Goal: Answer question/provide support

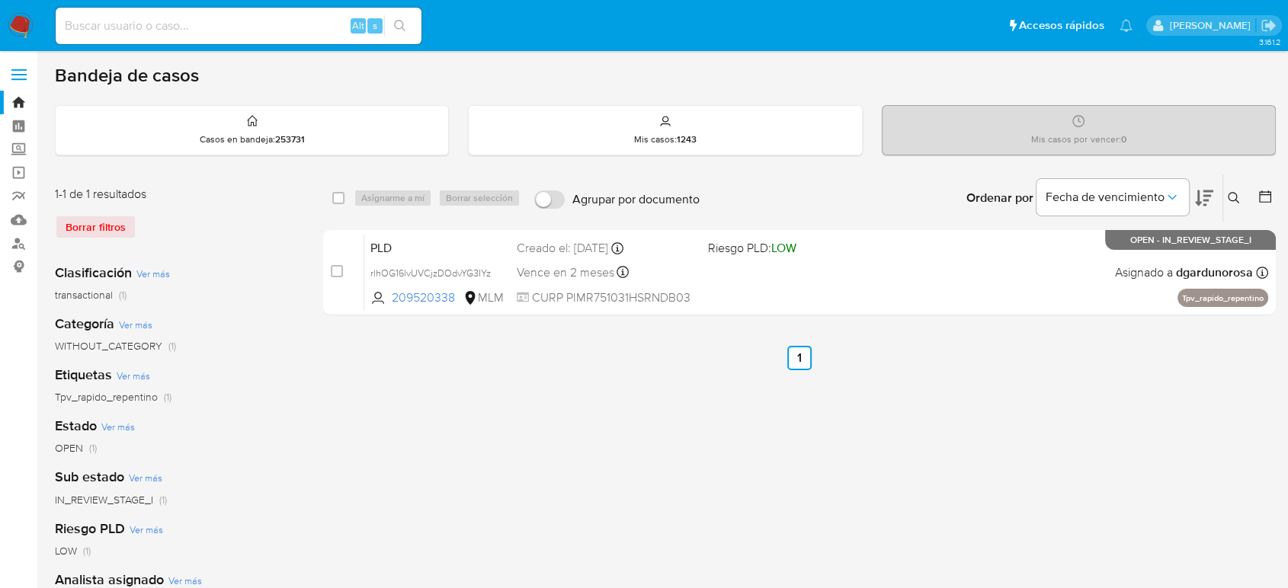
click at [1238, 202] on icon at bounding box center [1233, 198] width 12 height 12
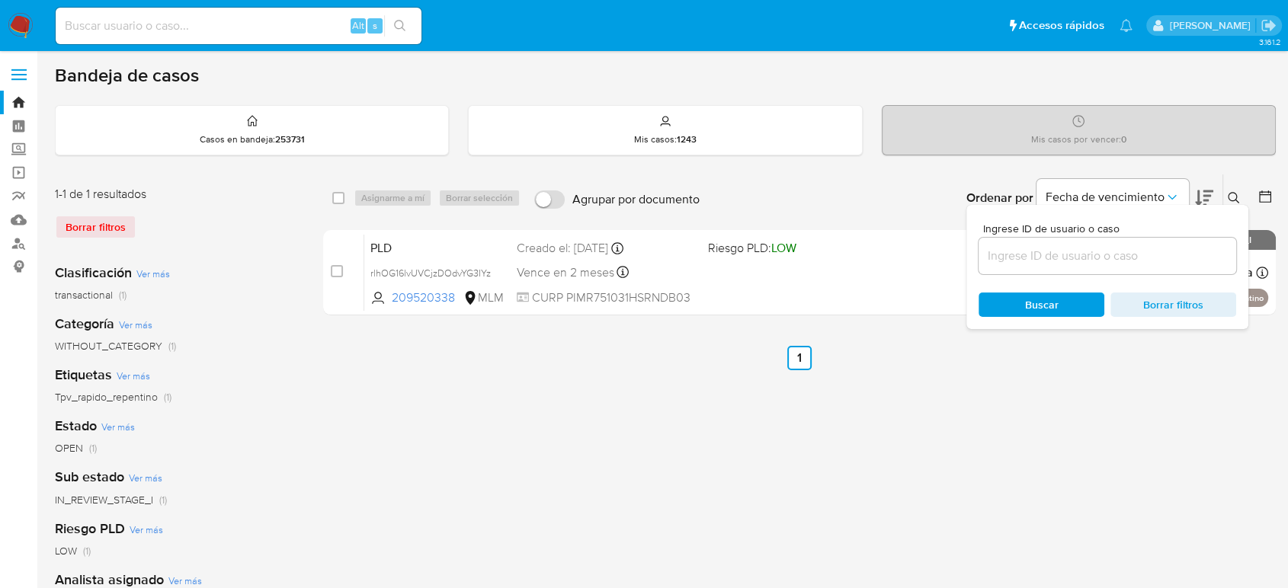
click at [1210, 254] on input at bounding box center [1107, 256] width 258 height 20
type input "1190645414"
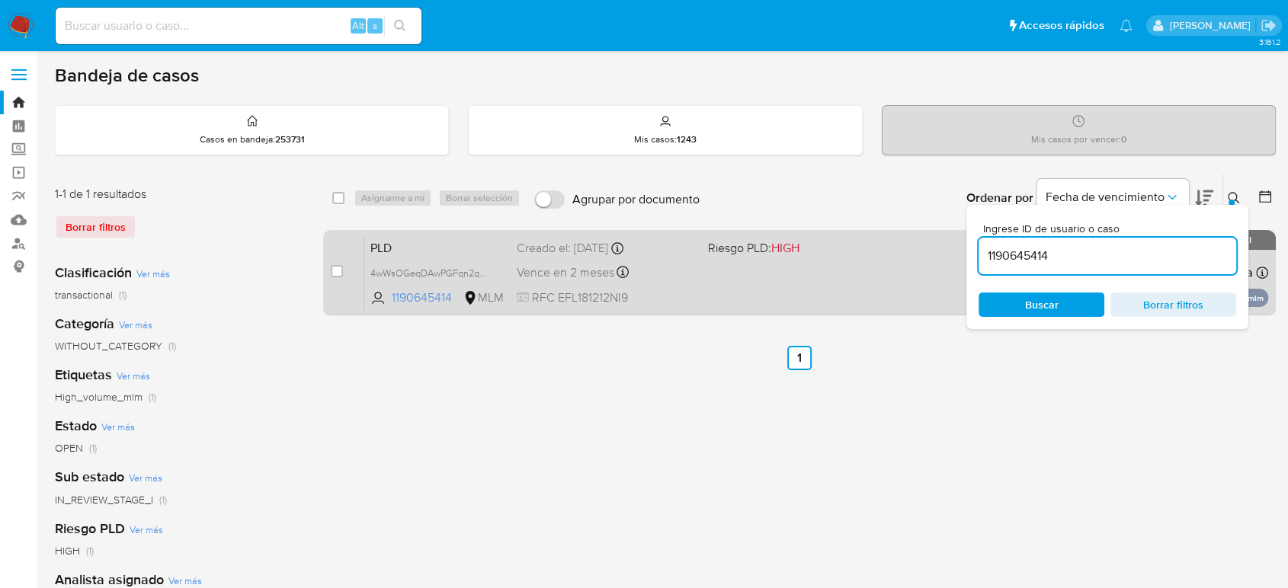
click at [924, 263] on div "PLD 4wWsOGeqDAwPGFqn2q5CR9I2 1190645414 MLM Riesgo PLD: HIGH Creado el: 12/09/2…" at bounding box center [816, 272] width 904 height 77
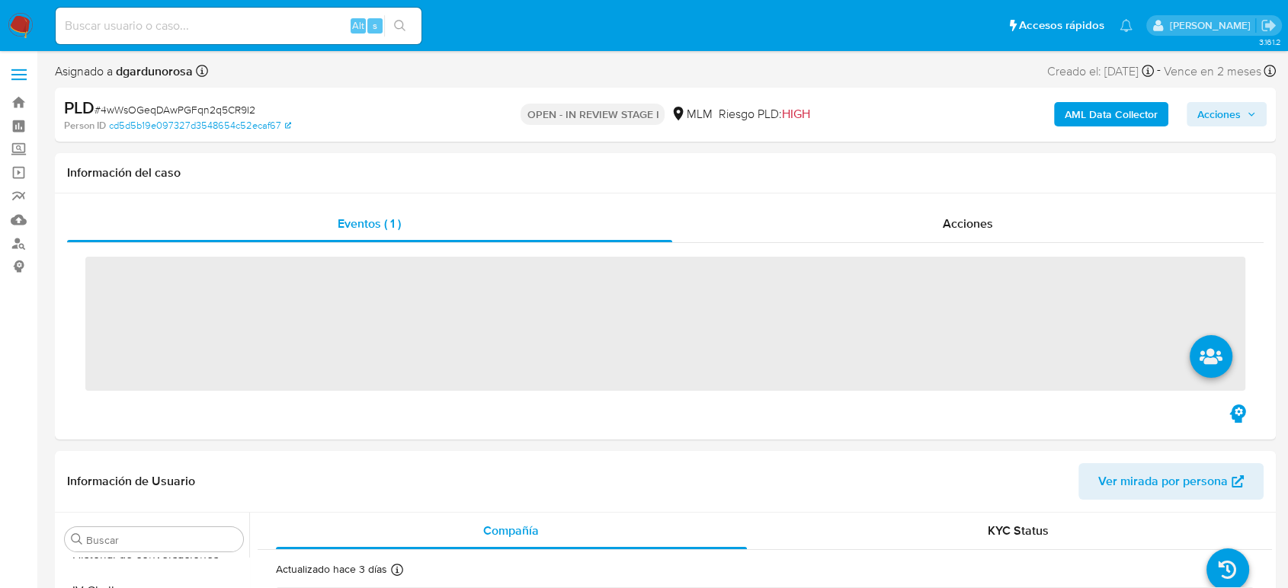
scroll to position [717, 0]
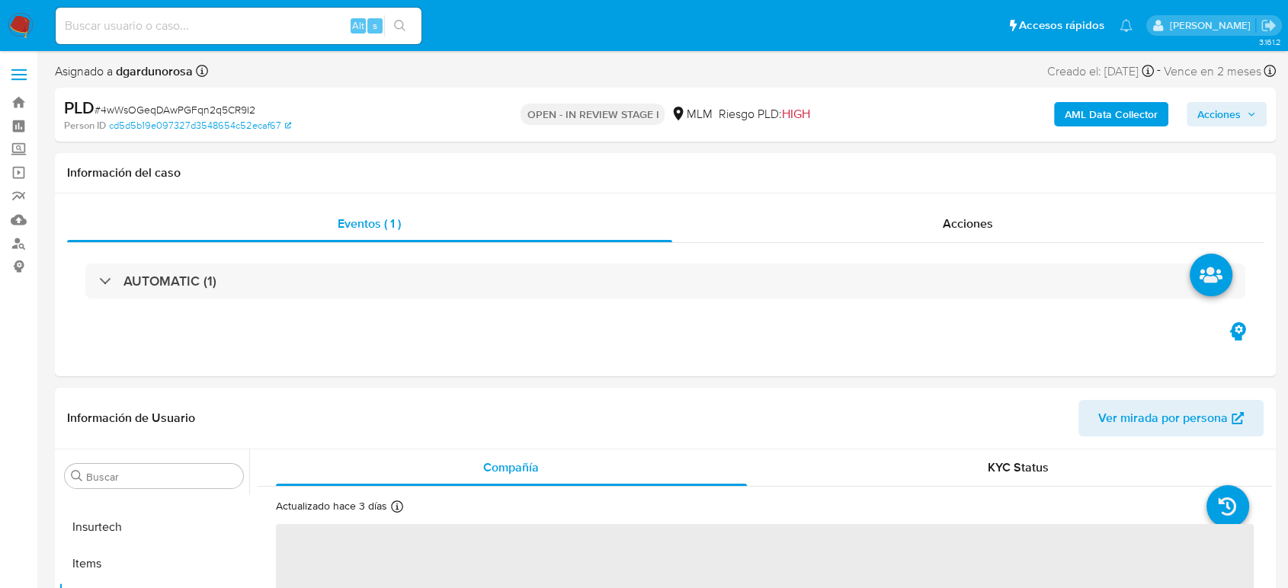
select select "10"
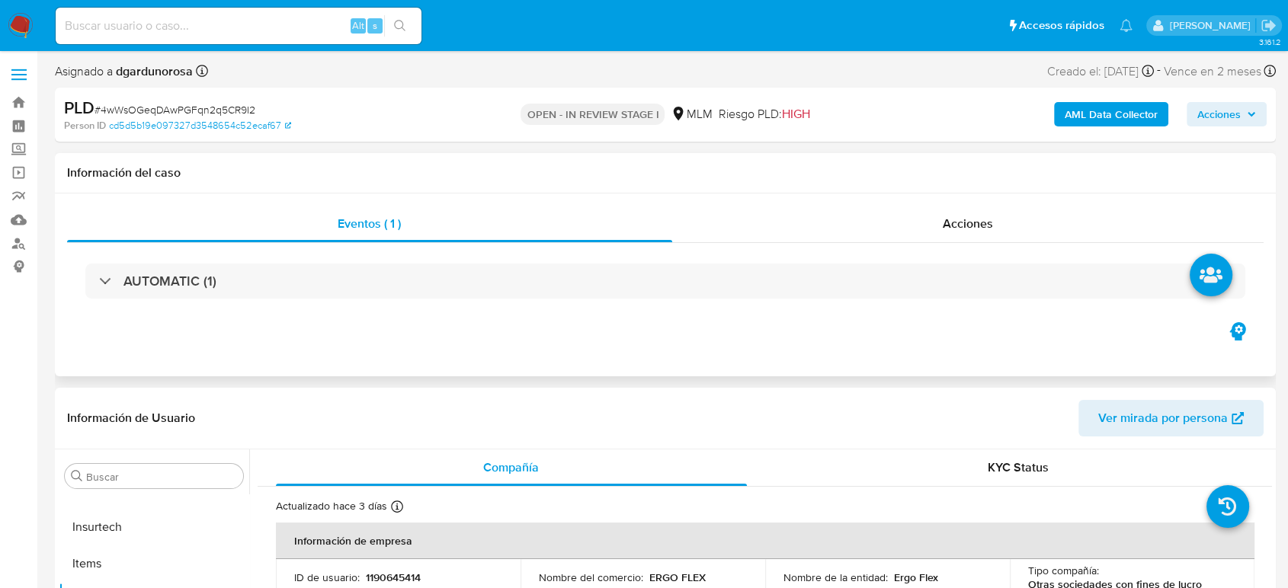
click at [766, 357] on div "Eventos ( 1 ) Acciones AUTOMATIC (1)" at bounding box center [665, 285] width 1221 height 183
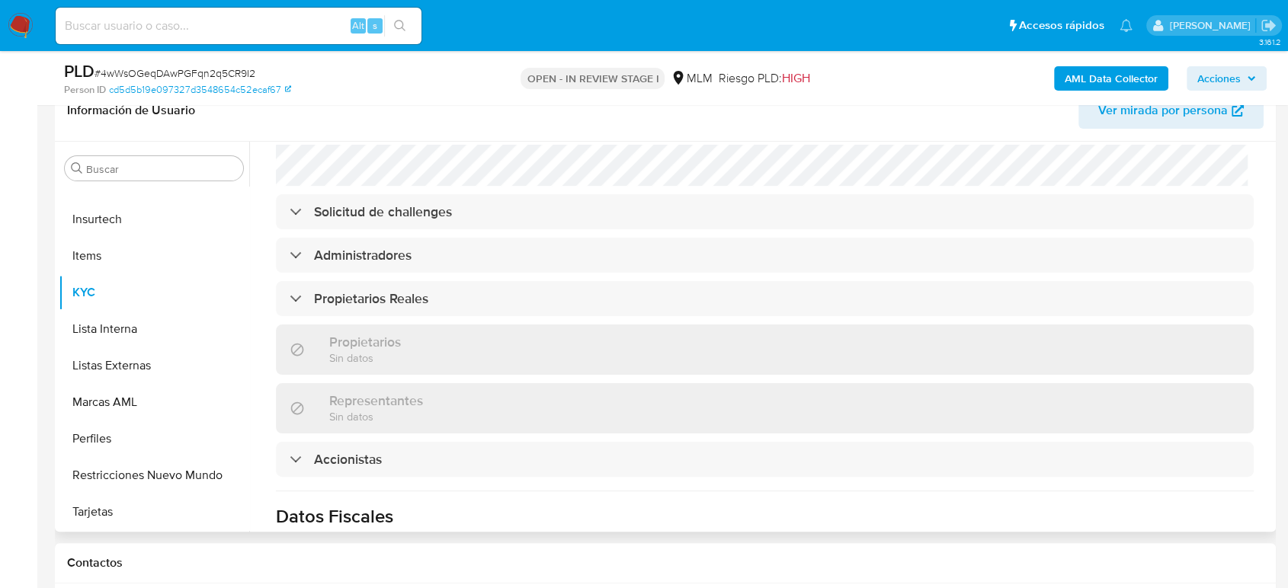
scroll to position [1152, 0]
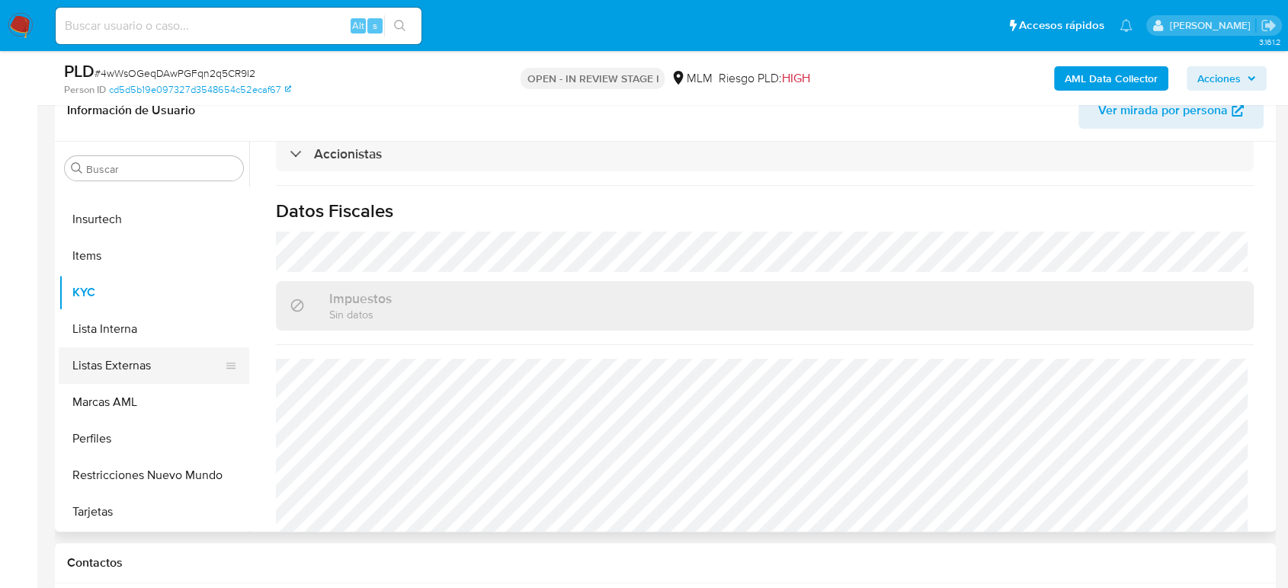
click at [155, 357] on button "Listas Externas" at bounding box center [148, 365] width 178 height 37
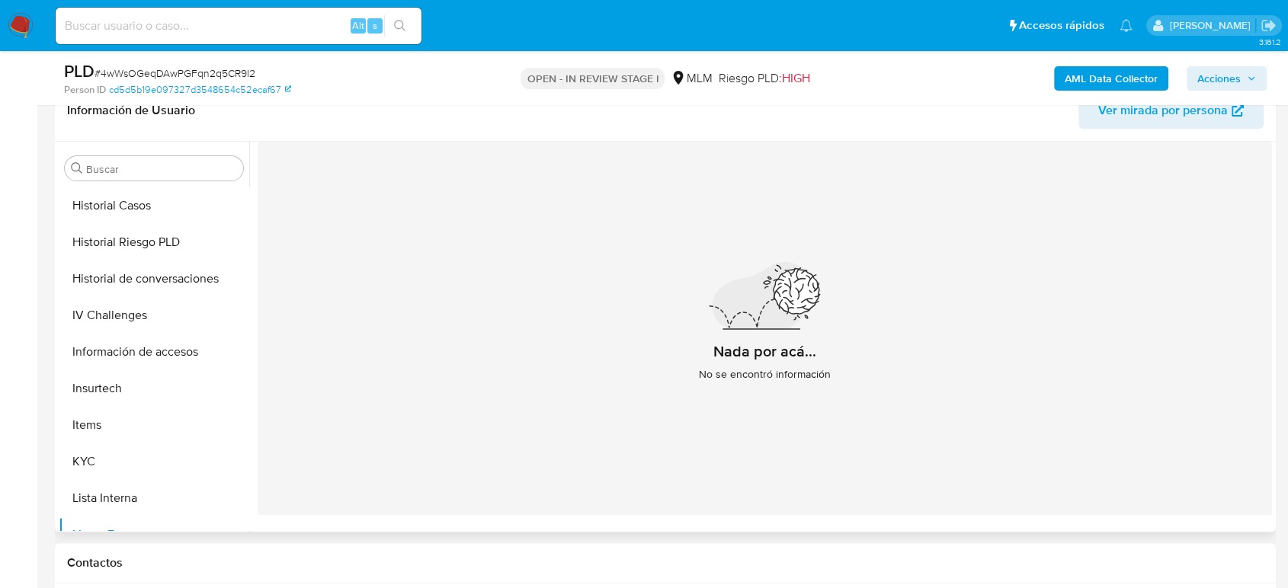
scroll to position [463, 0]
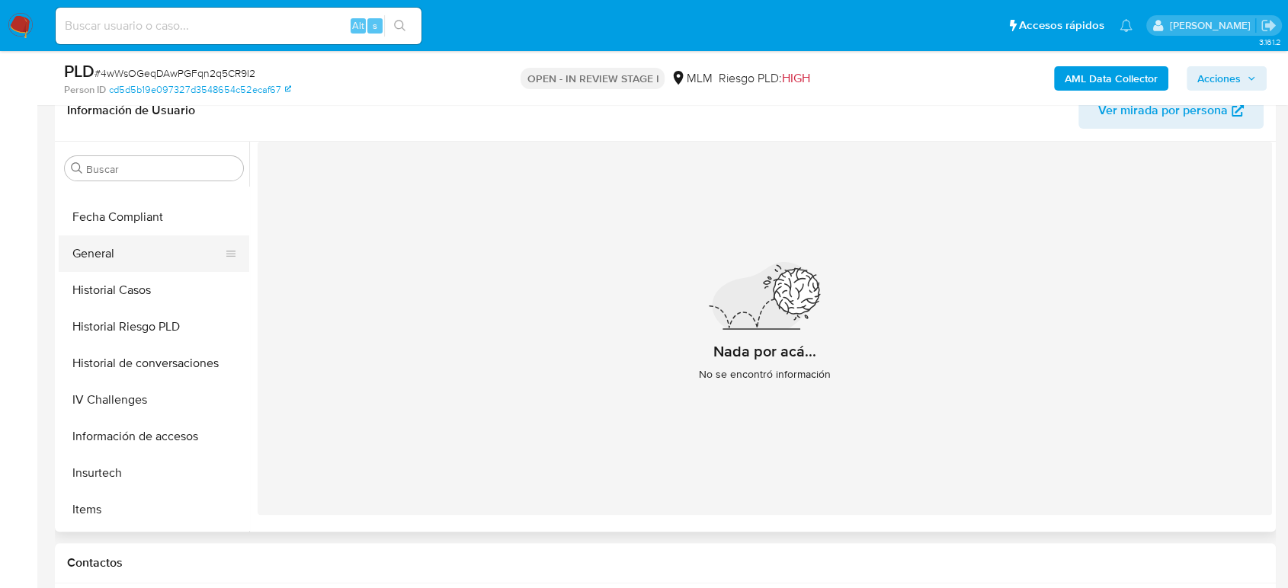
click at [104, 270] on button "General" at bounding box center [148, 253] width 178 height 37
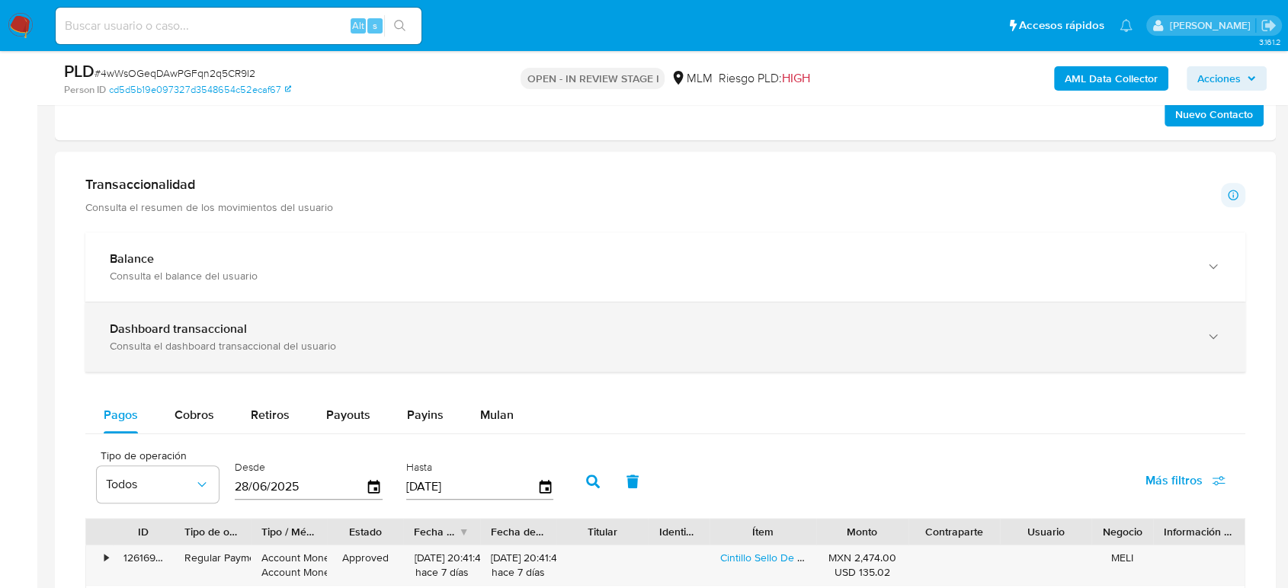
scroll to position [1016, 0]
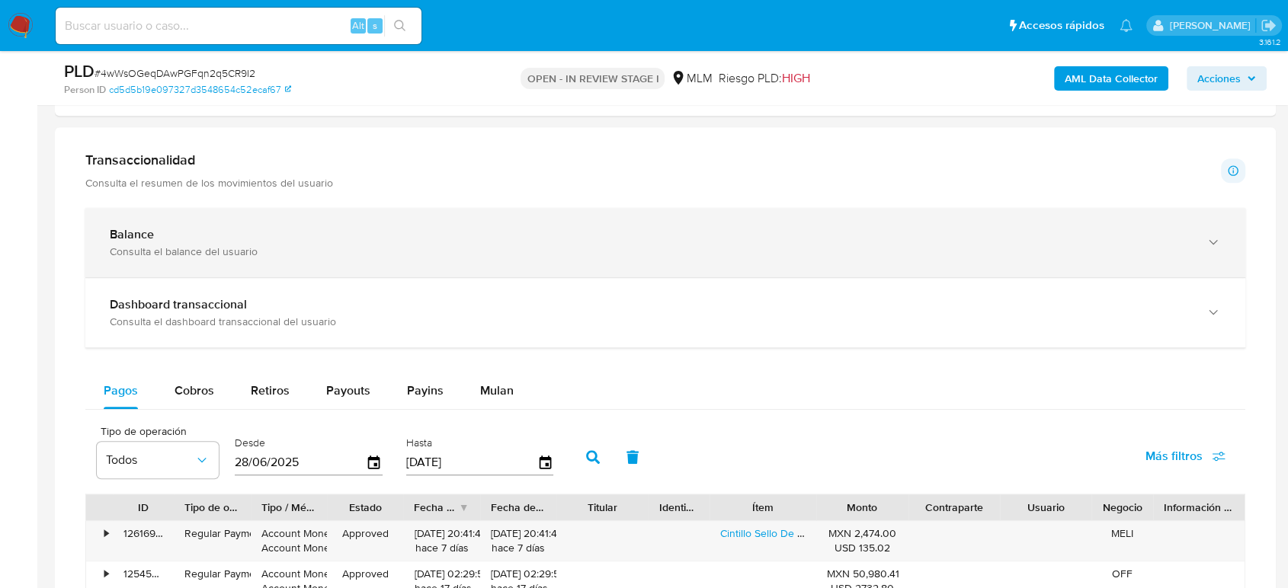
click at [254, 250] on div "Consulta el balance del usuario" at bounding box center [650, 252] width 1080 height 14
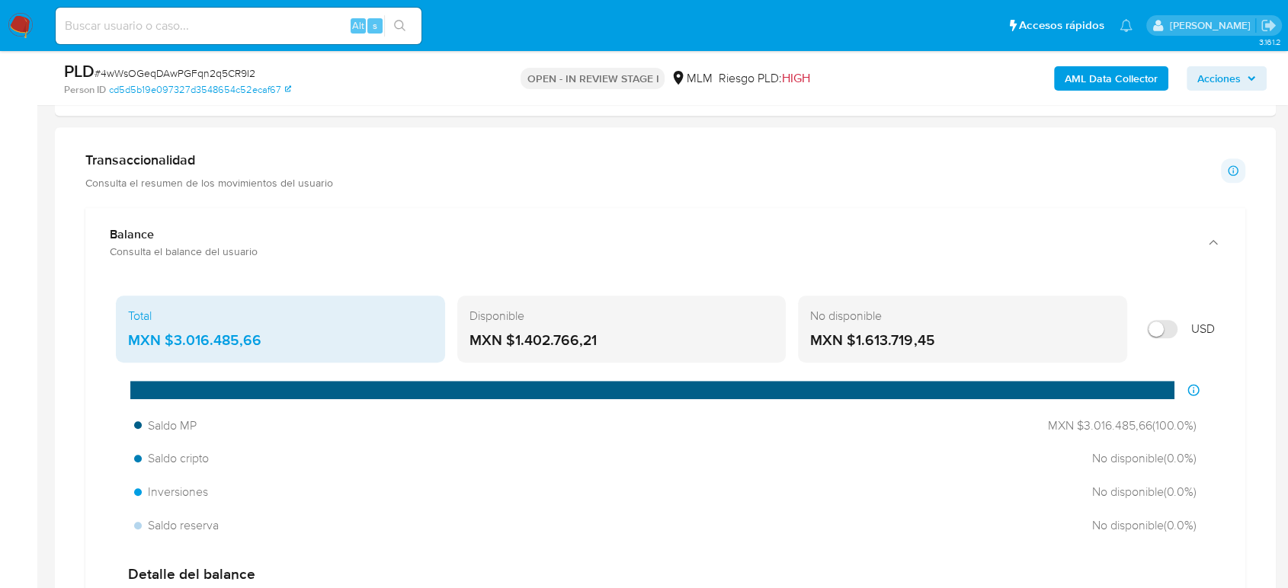
drag, startPoint x: 267, startPoint y: 336, endPoint x: 165, endPoint y: 352, distance: 104.1
click at [165, 350] on div "Total MXN $3.016.485,66" at bounding box center [280, 329] width 329 height 67
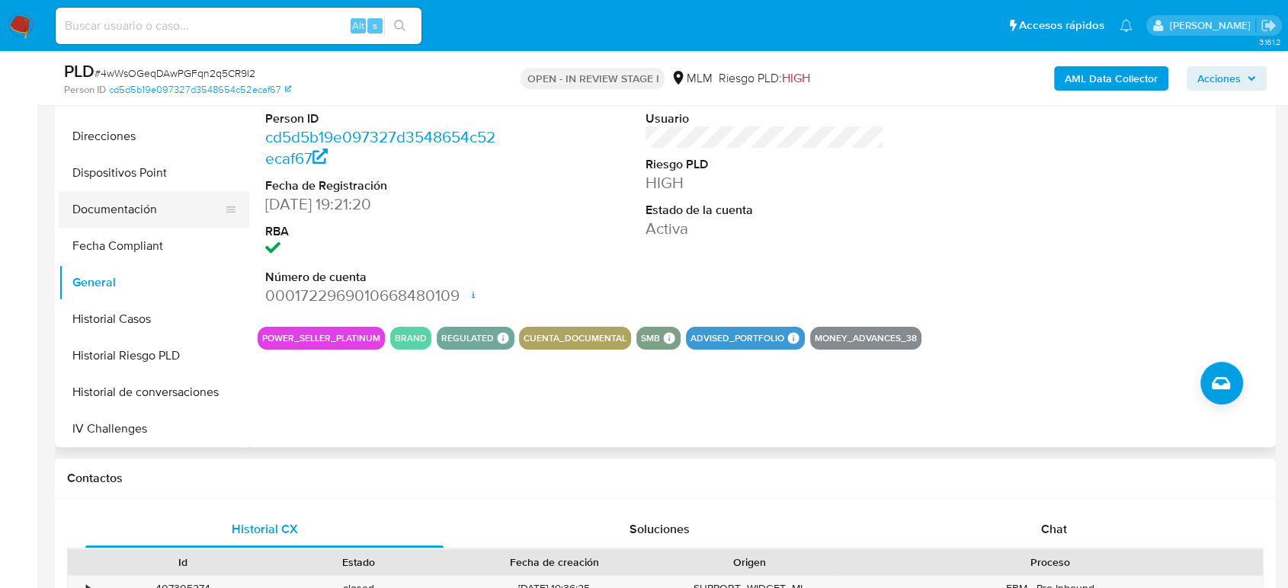
scroll to position [293, 0]
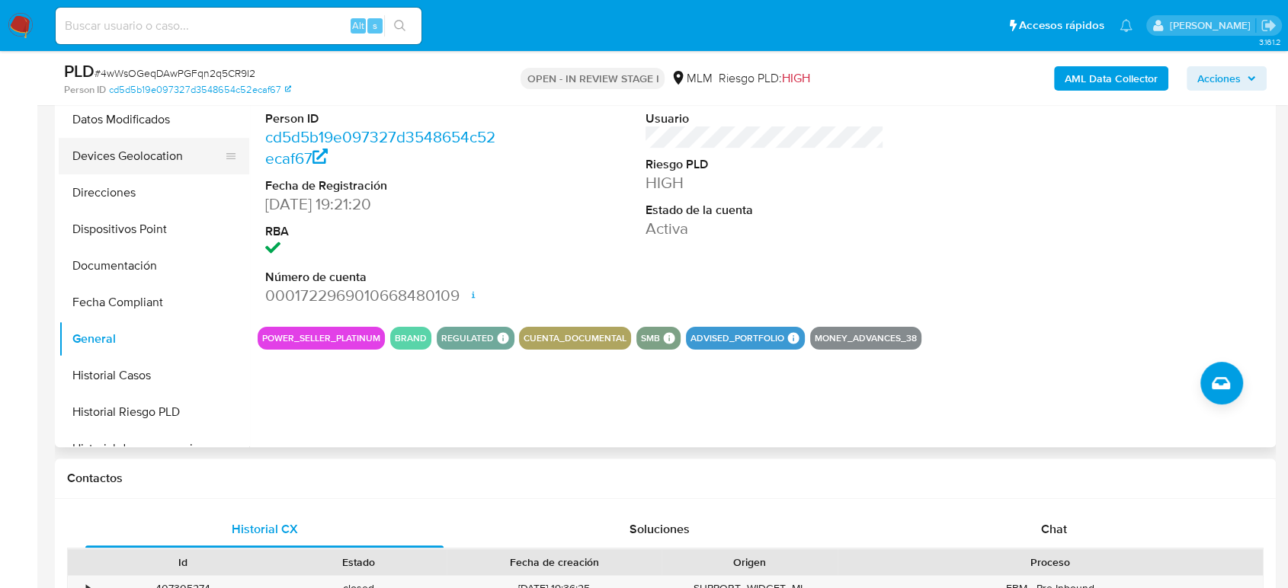
click at [136, 162] on button "Devices Geolocation" at bounding box center [148, 156] width 178 height 37
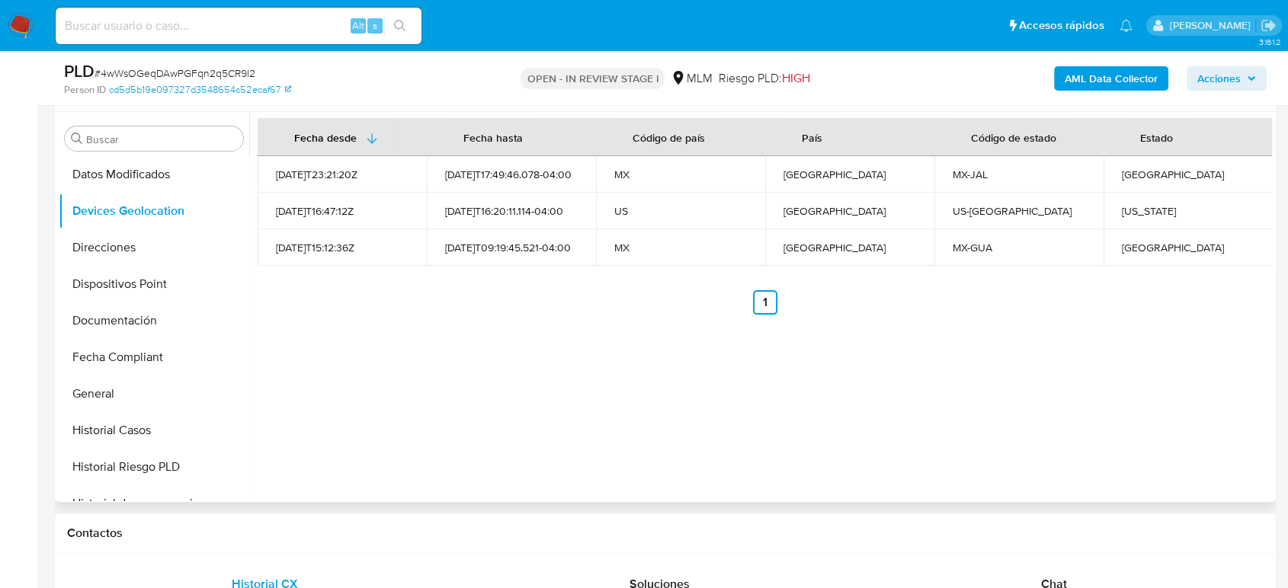
scroll to position [169, 0]
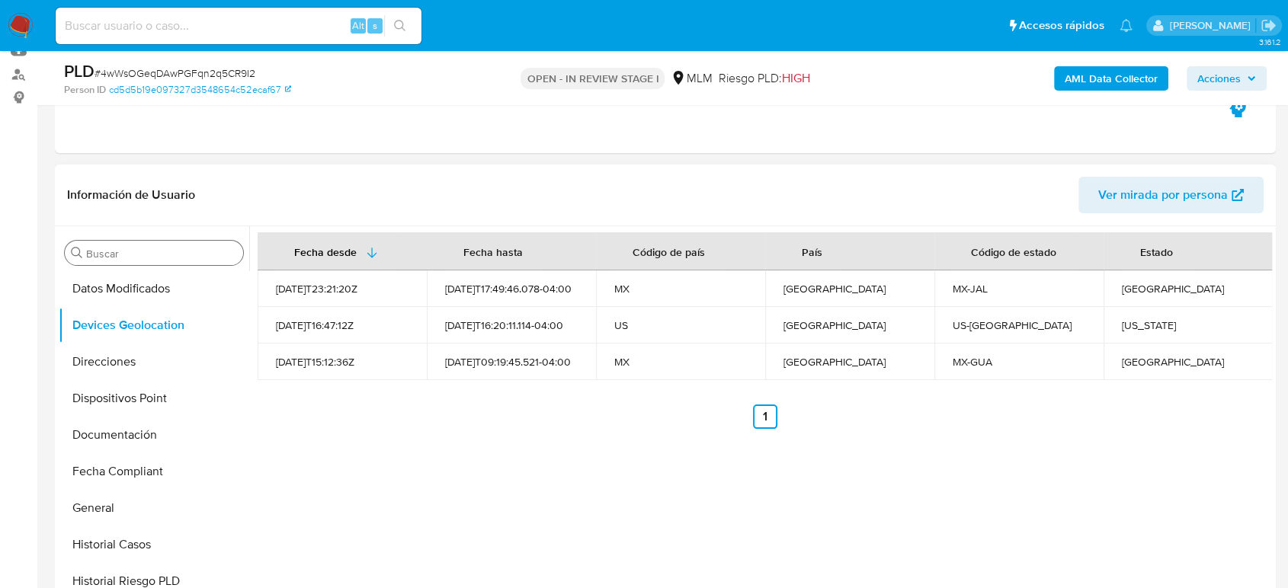
click at [203, 258] on input "Buscar" at bounding box center [161, 254] width 151 height 14
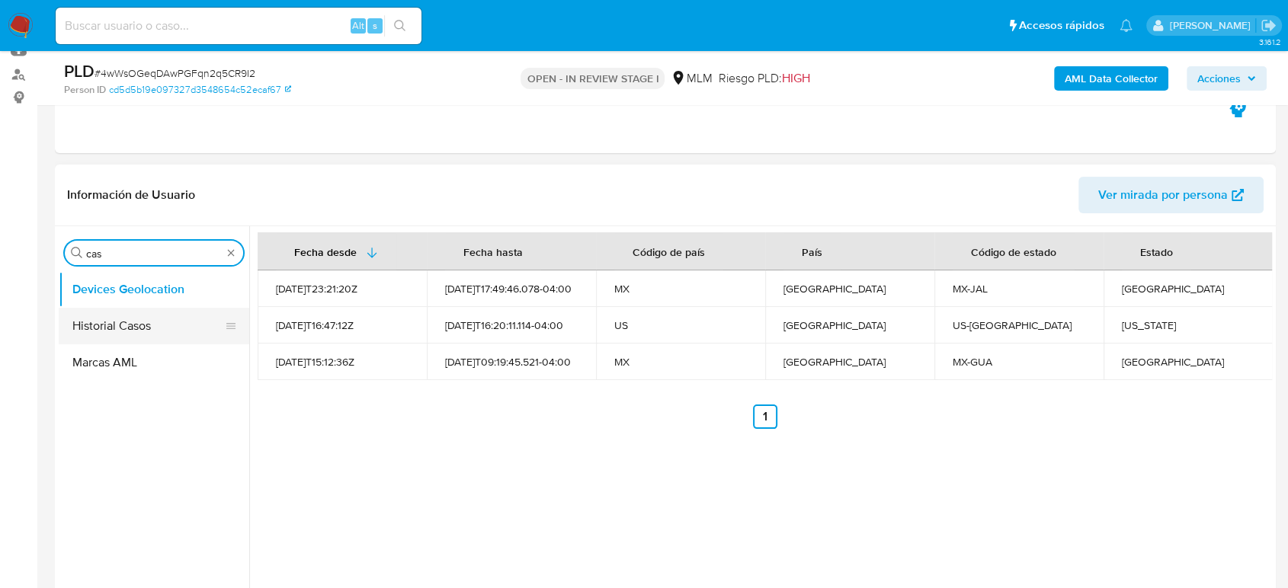
type input "cas"
click at [128, 329] on button "Historial Casos" at bounding box center [148, 326] width 178 height 37
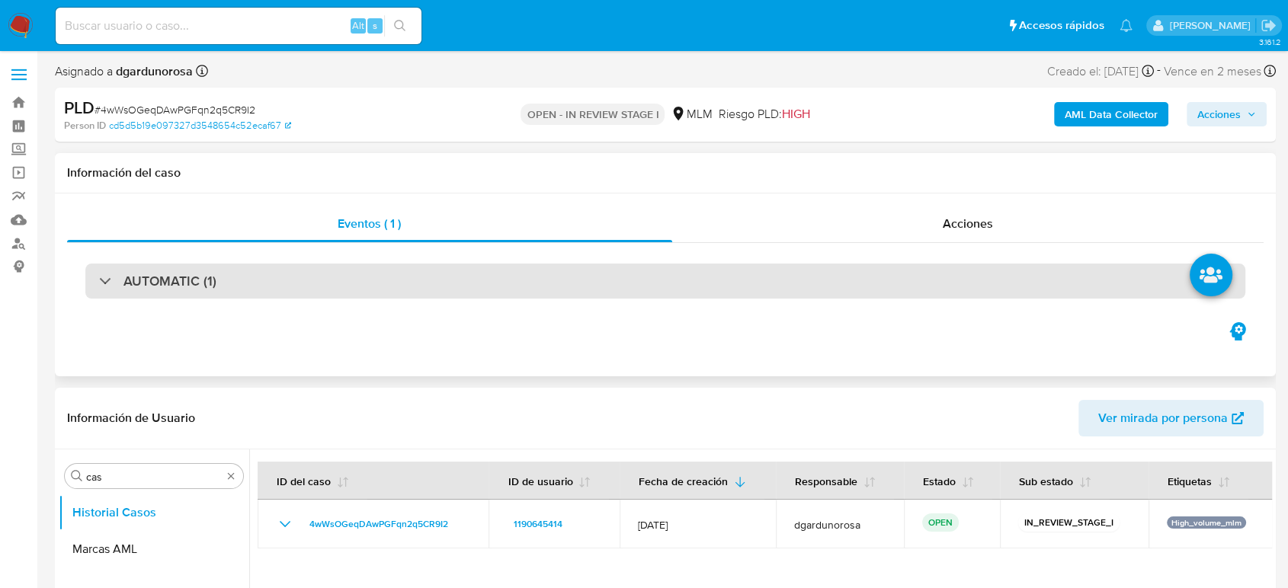
click at [451, 267] on div "AUTOMATIC (1)" at bounding box center [665, 281] width 1160 height 35
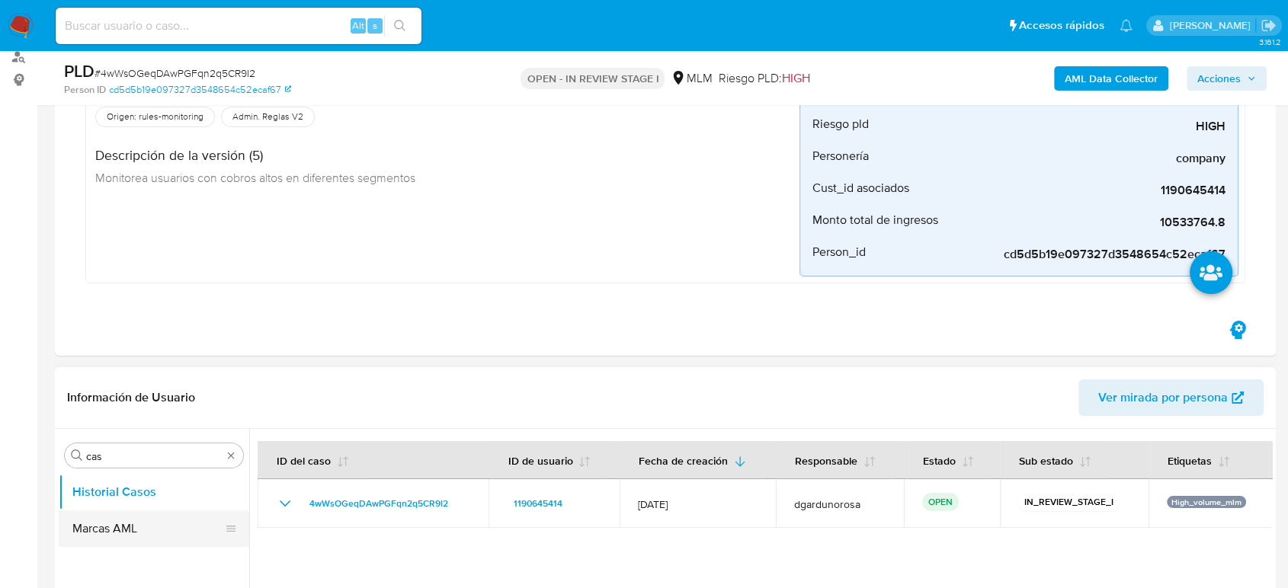
scroll to position [338, 0]
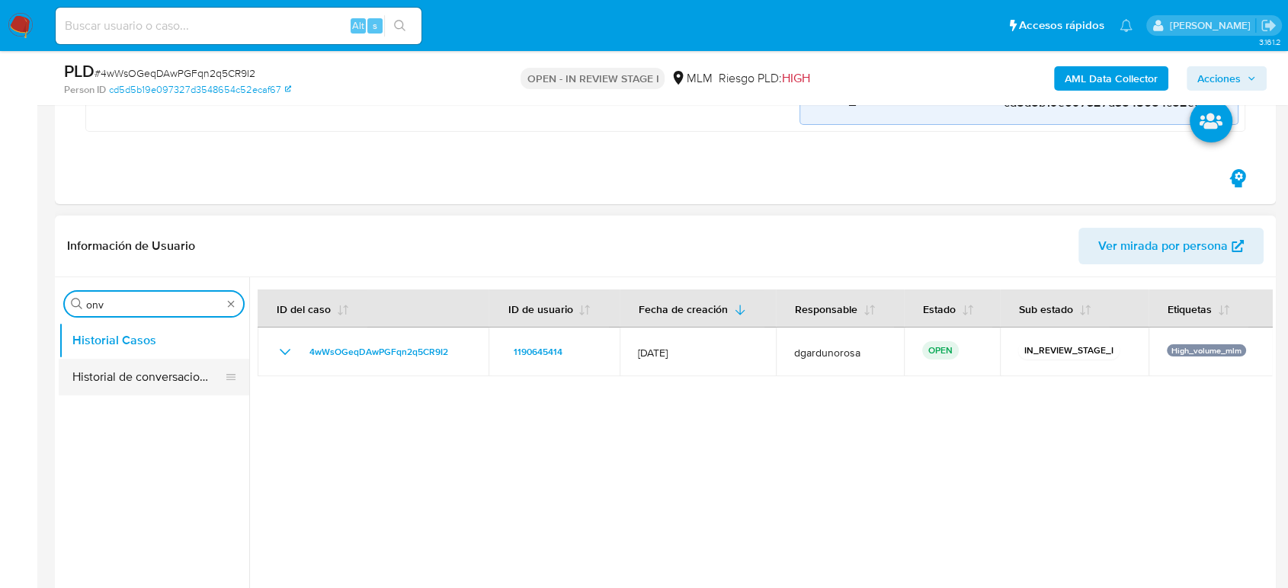
type input "onv"
click at [156, 363] on button "Historial de conversaciones" at bounding box center [154, 377] width 190 height 37
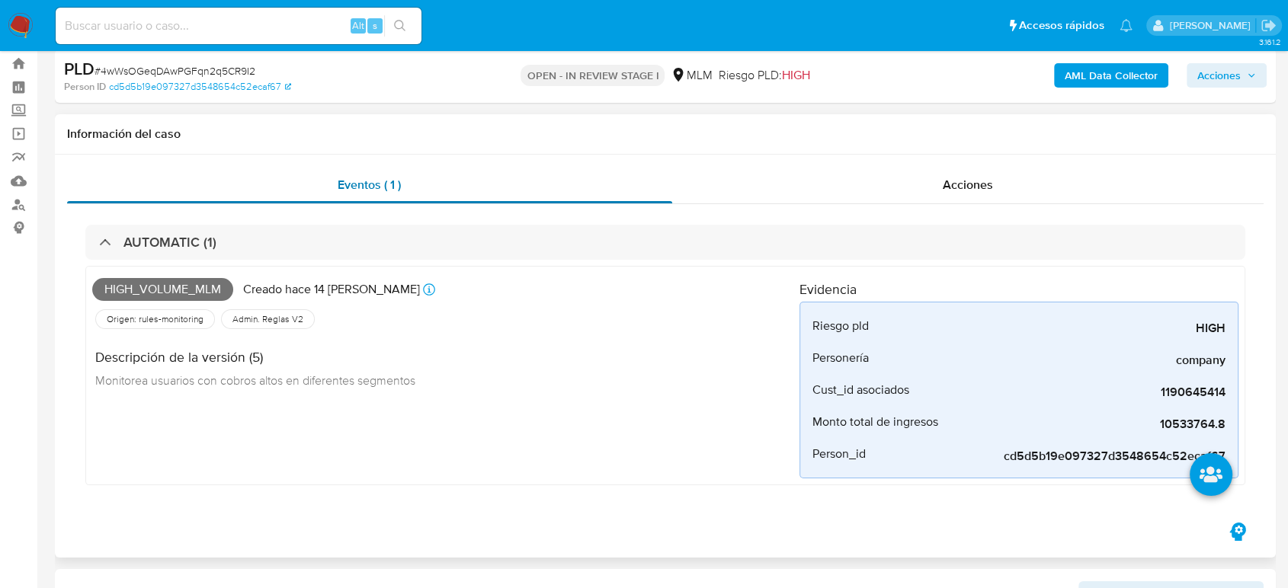
scroll to position [0, 0]
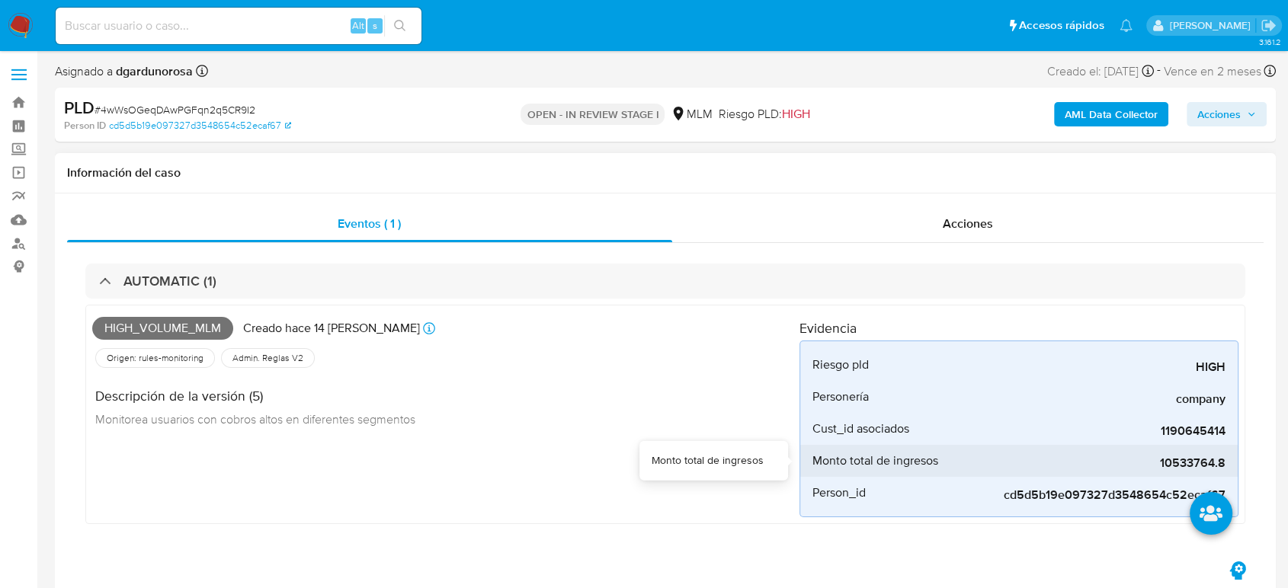
click at [1176, 471] on div "10533764.8" at bounding box center [1111, 461] width 229 height 32
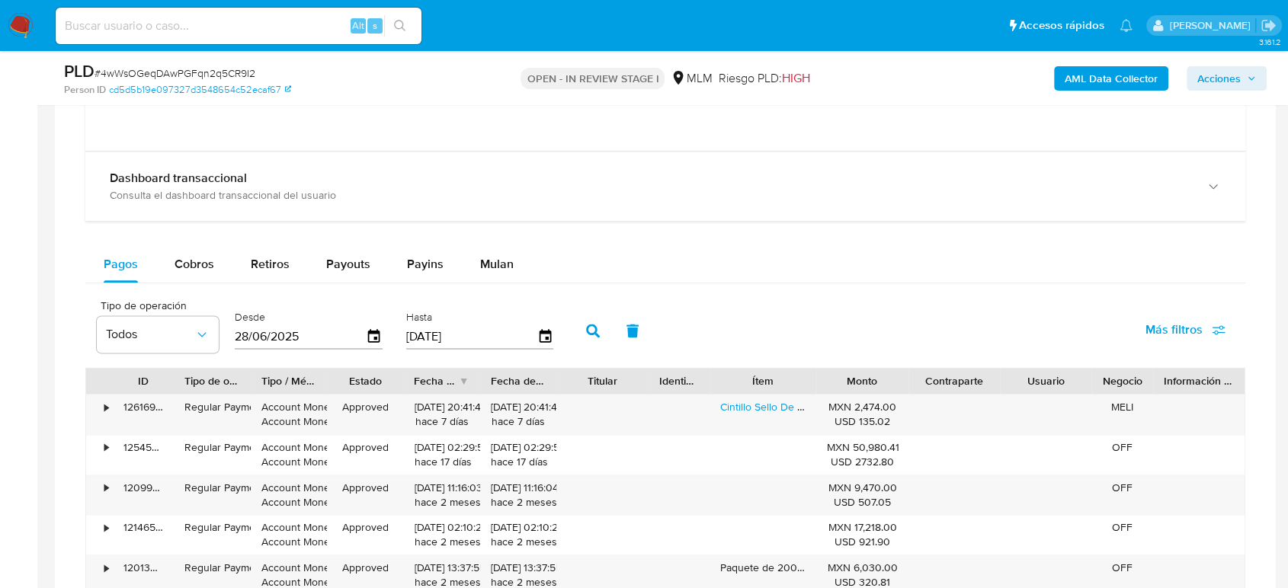
scroll to position [1947, 0]
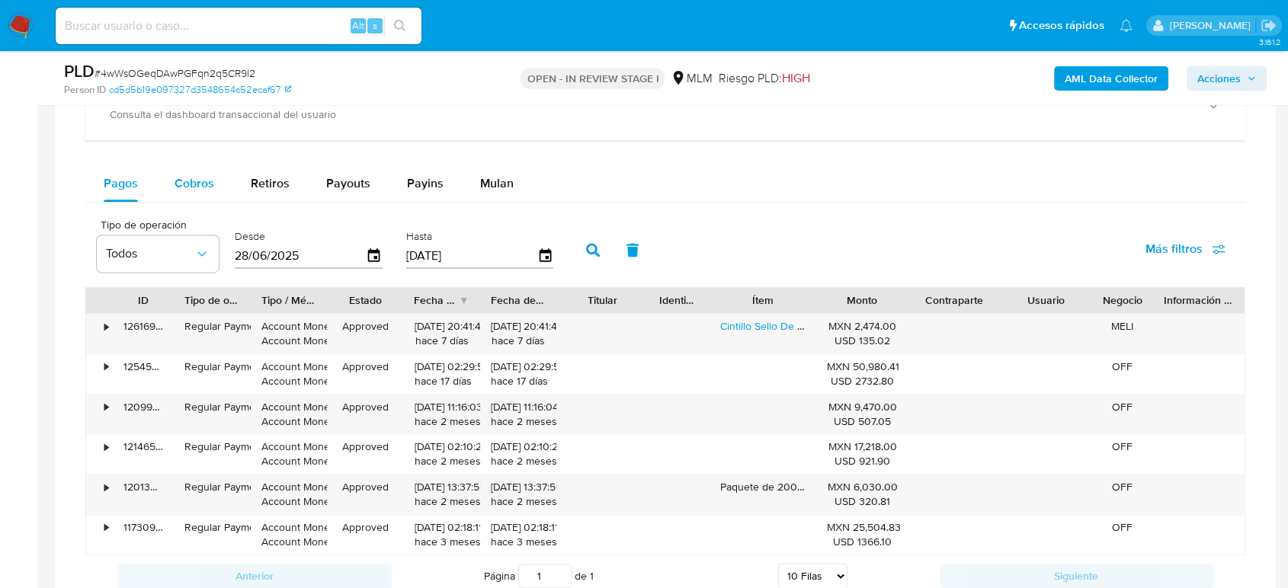
click at [195, 184] on span "Cobros" at bounding box center [194, 183] width 40 height 18
select select "10"
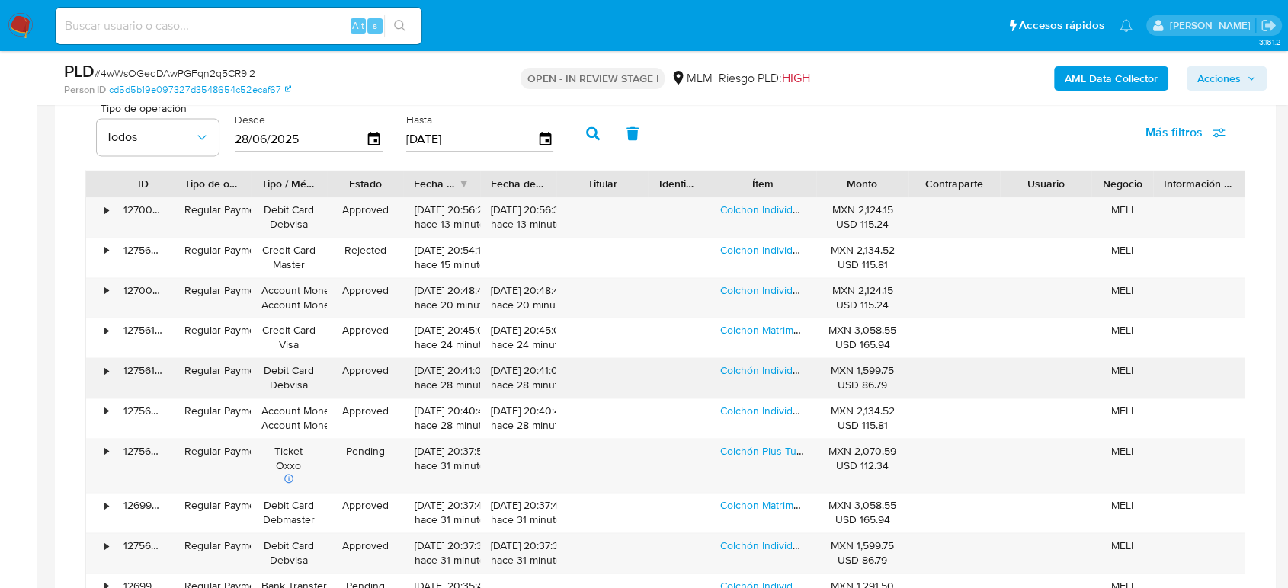
scroll to position [2116, 0]
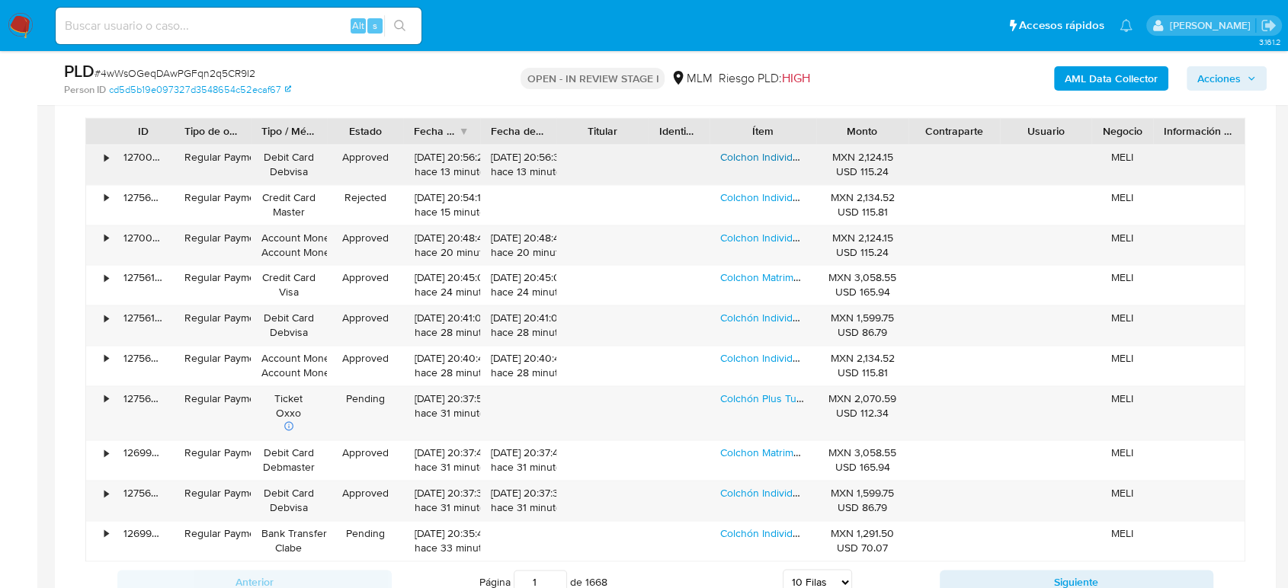
click at [774, 157] on link "Colchon Individual Slim Grey Monal Confort Con Memory Foam Gris Claro" at bounding box center [898, 156] width 357 height 15
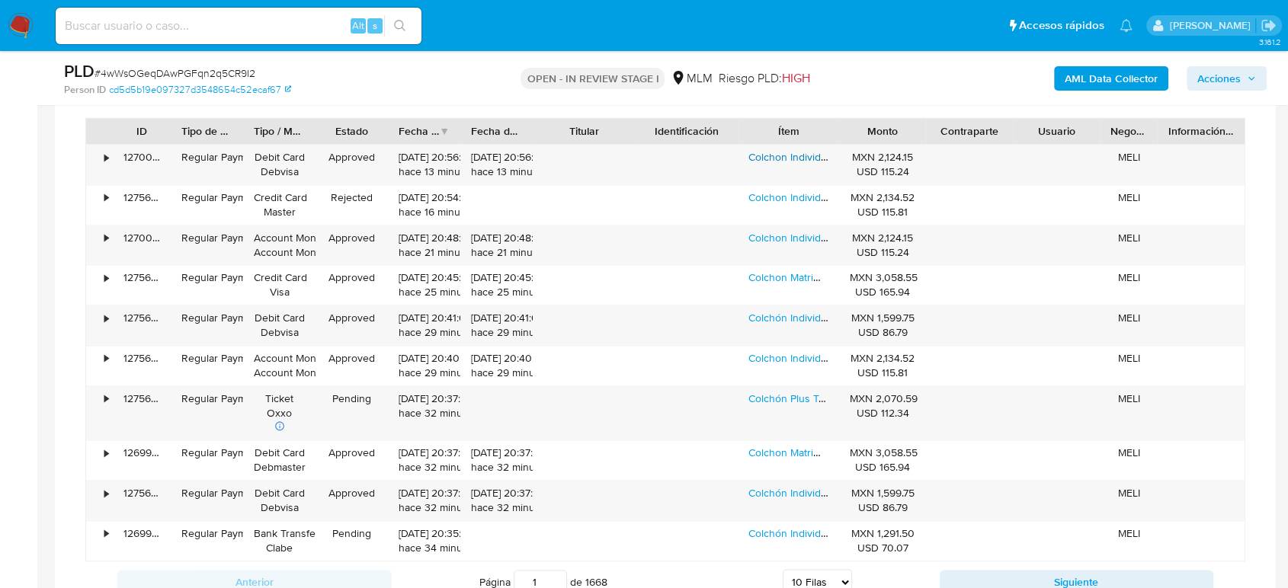
drag, startPoint x: 658, startPoint y: 135, endPoint x: 668, endPoint y: 139, distance: 11.3
click at [668, 139] on div "ID Tipo de operación Tipo / Método Estado Fecha de creación Fecha de aprobación…" at bounding box center [665, 131] width 1158 height 26
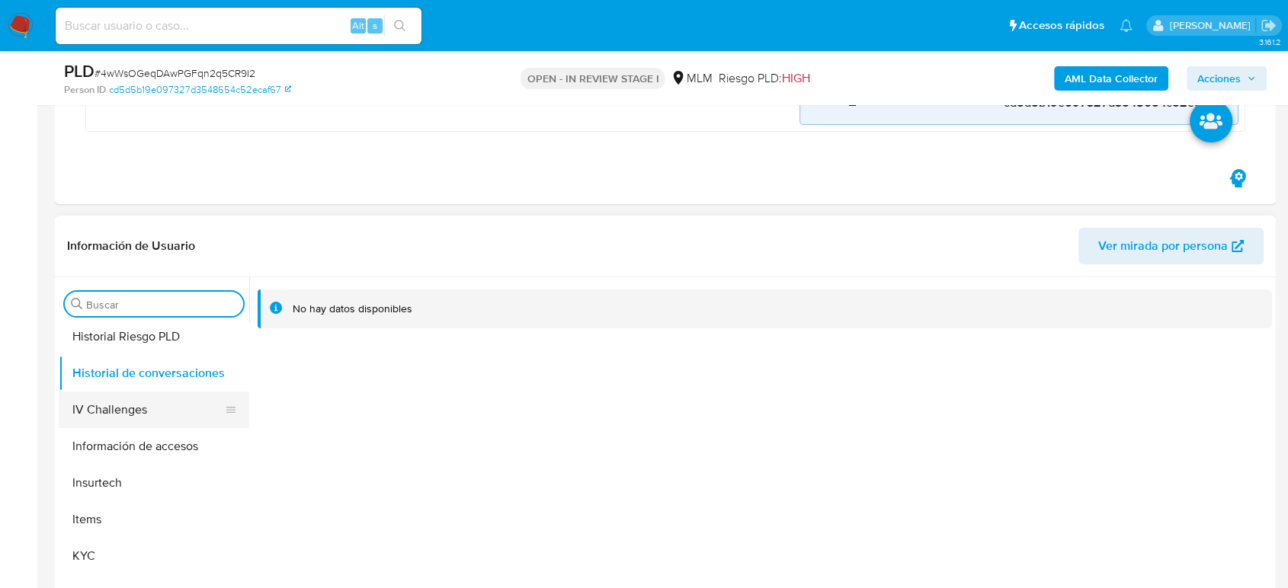
scroll to position [592, 0]
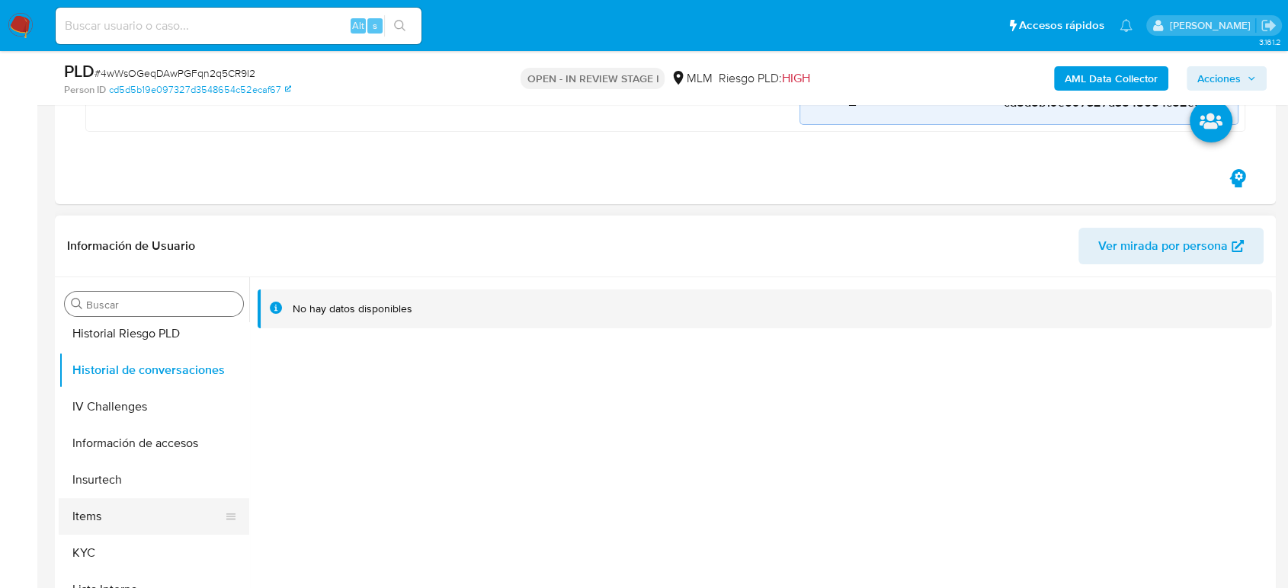
click at [97, 527] on button "Items" at bounding box center [148, 516] width 178 height 37
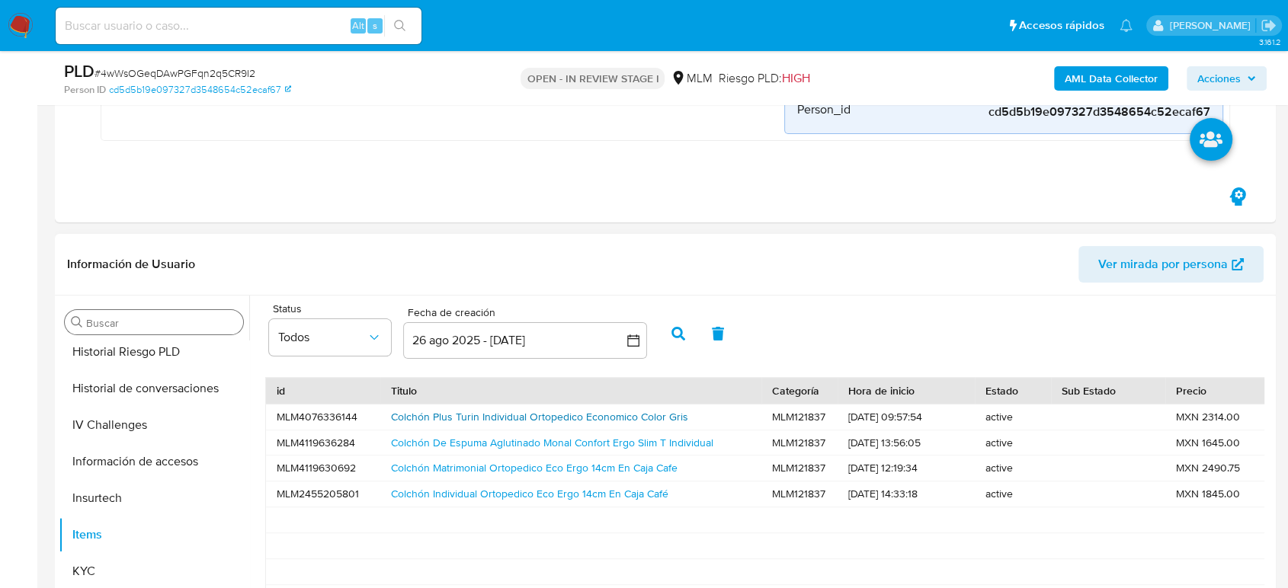
click at [546, 418] on link "Colchón Plus Turin Individual Ortopedico Economico Color Gris" at bounding box center [539, 416] width 297 height 15
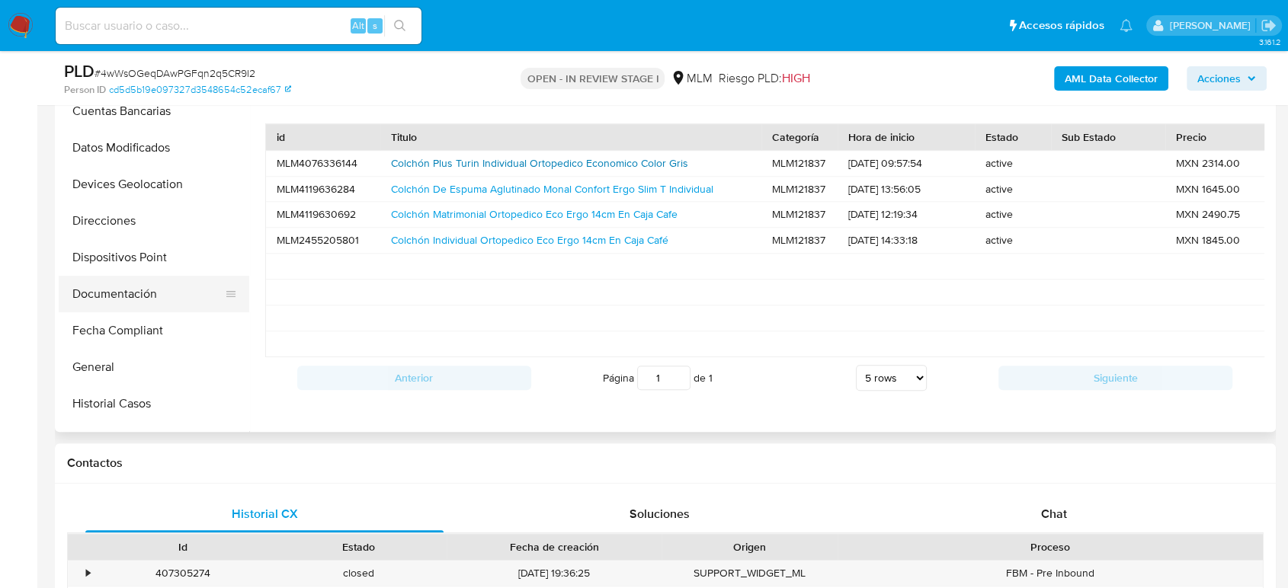
scroll to position [209, 0]
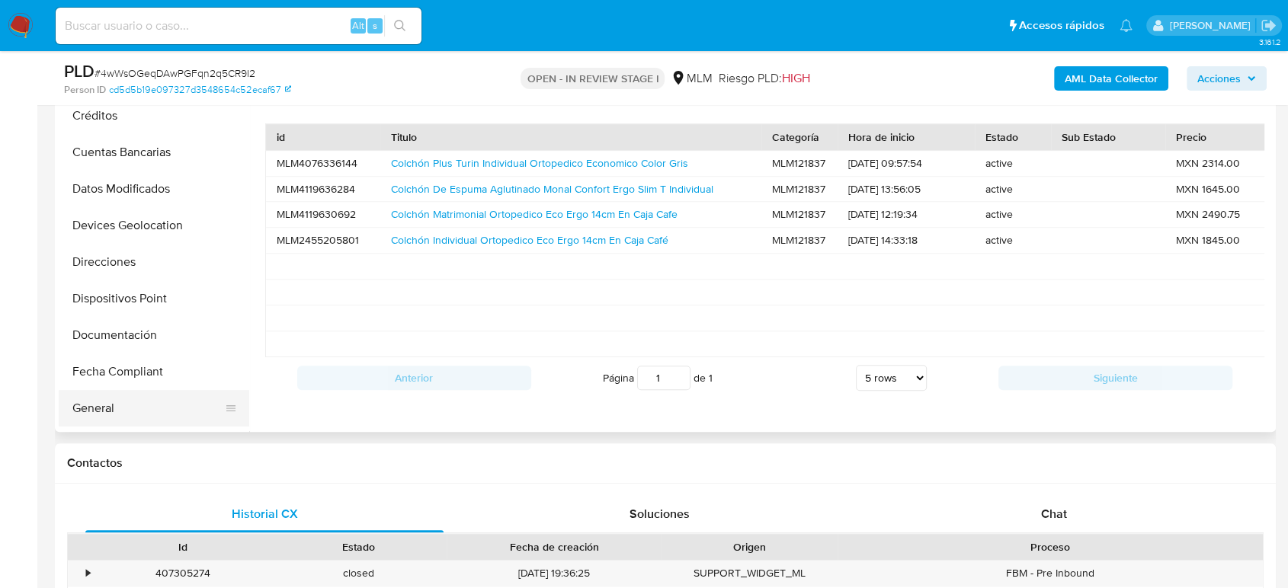
click at [126, 398] on button "General" at bounding box center [148, 408] width 178 height 37
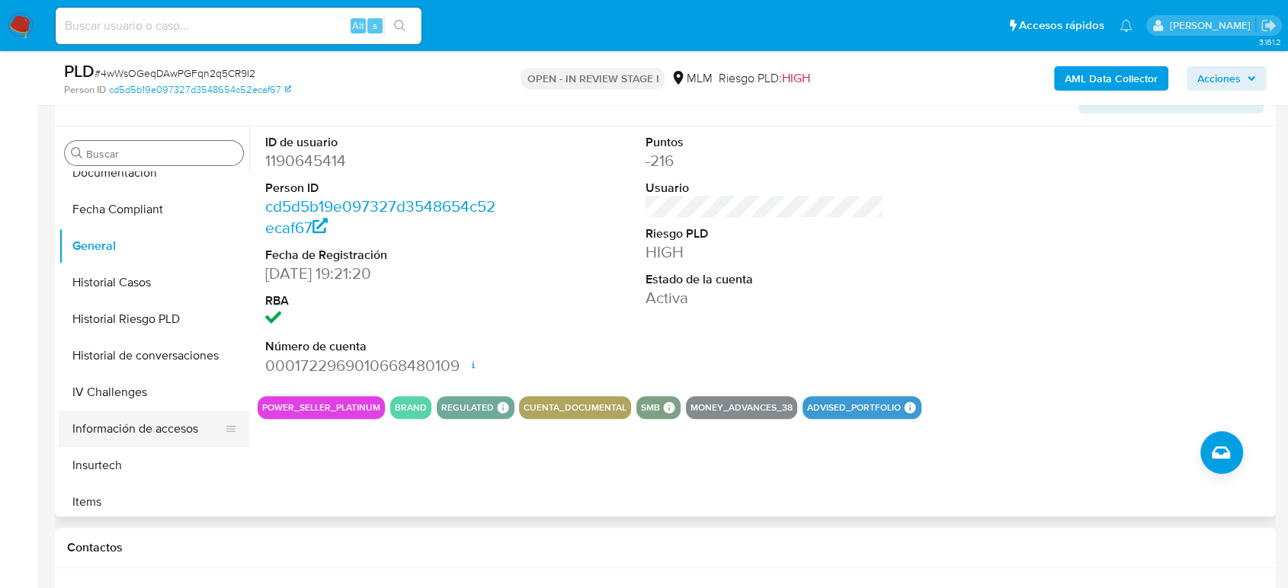
scroll to position [548, 0]
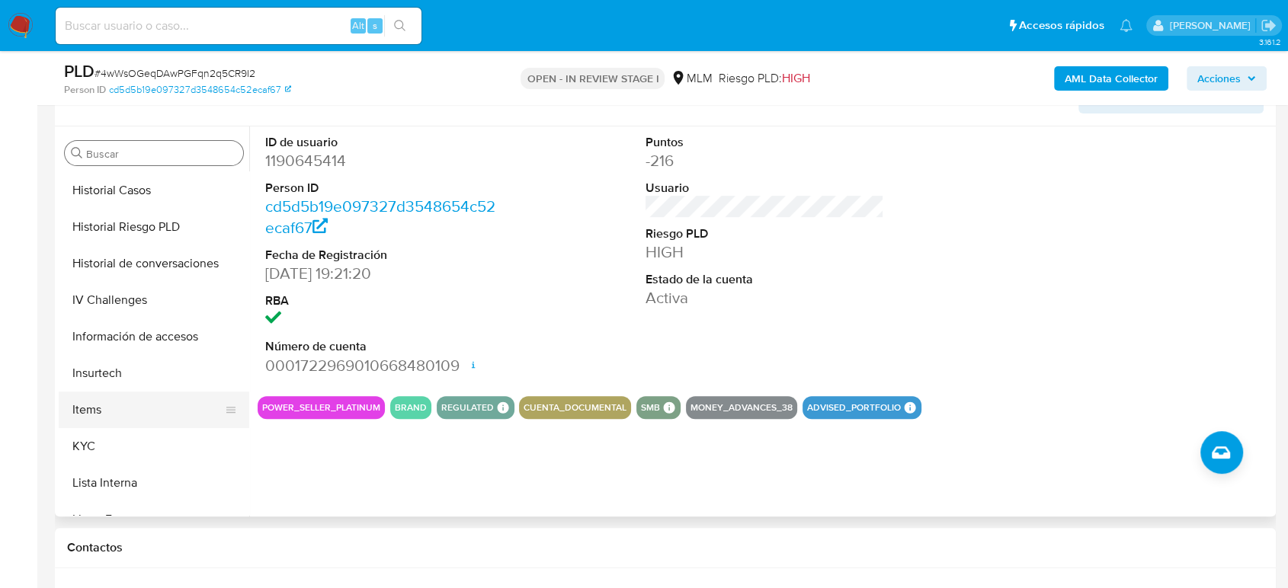
click at [126, 411] on button "Items" at bounding box center [148, 410] width 178 height 37
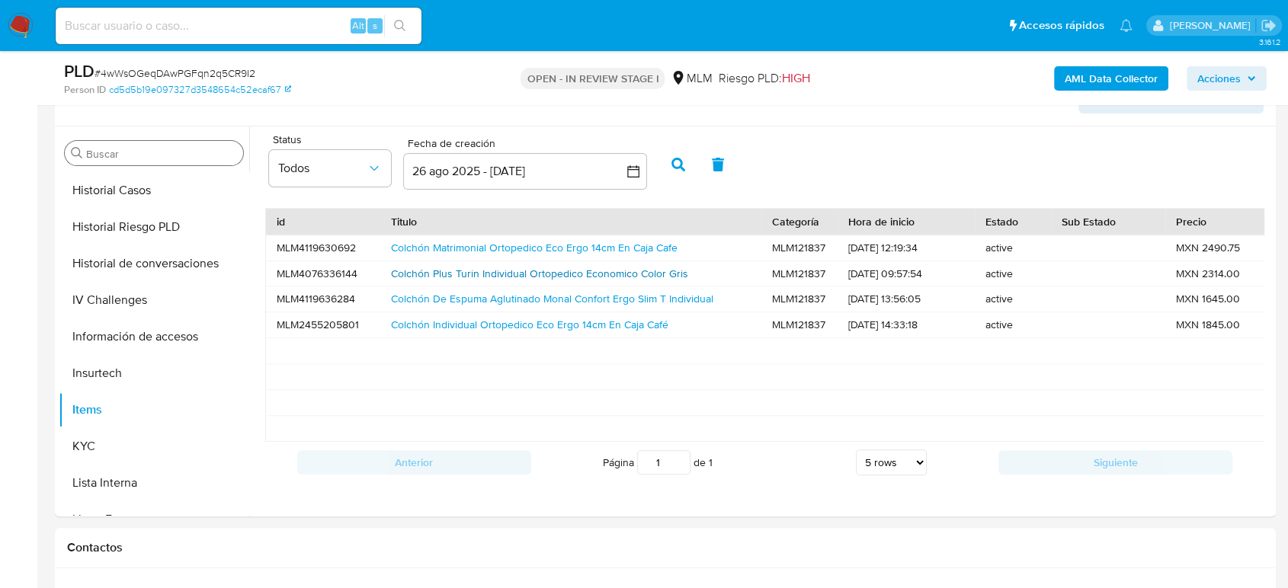
click at [436, 274] on link "Colchón Plus Turin Individual Ortopedico Economico Color Gris" at bounding box center [539, 273] width 297 height 15
click at [517, 303] on link "Colchón De Espuma Aglutinado Monal Confort Ergo Slim T Individual" at bounding box center [552, 298] width 322 height 15
click at [446, 325] on link "Colchón Individual Ortopedico Eco Ergo 14cm En Caja Café" at bounding box center [529, 324] width 277 height 15
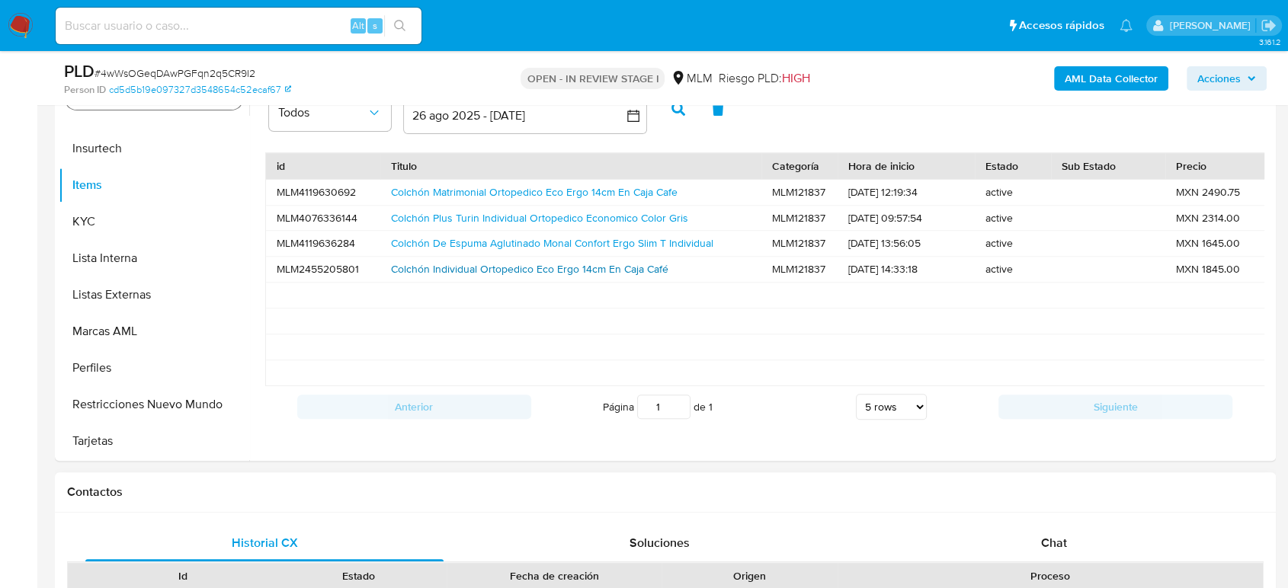
scroll to position [592, 0]
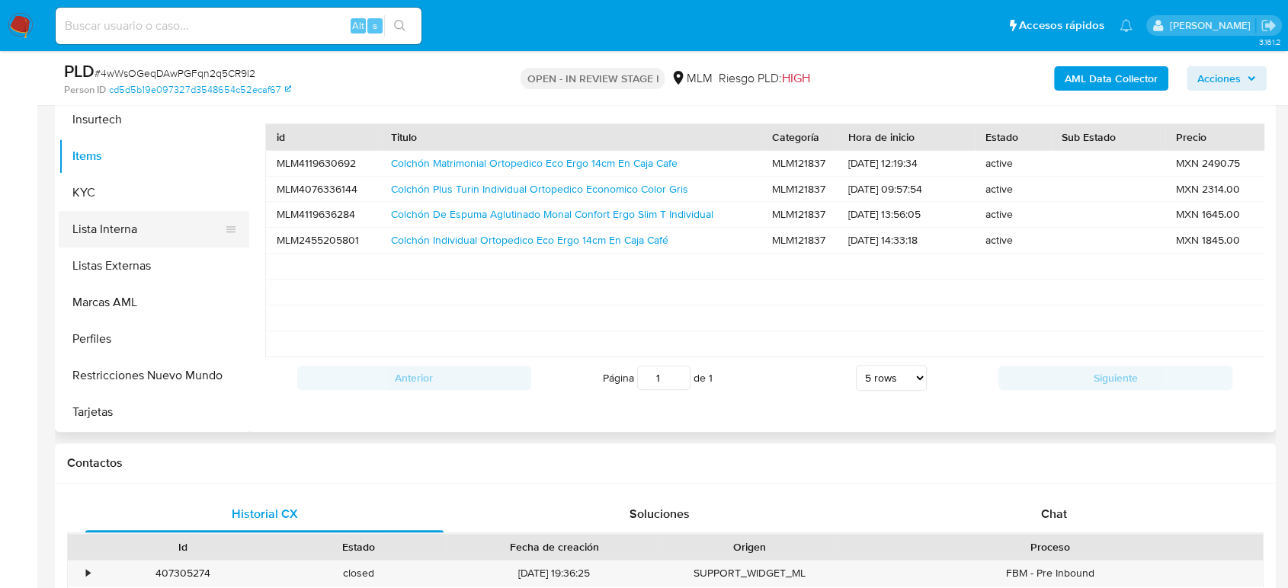
click at [98, 200] on button "KYC" at bounding box center [154, 192] width 190 height 37
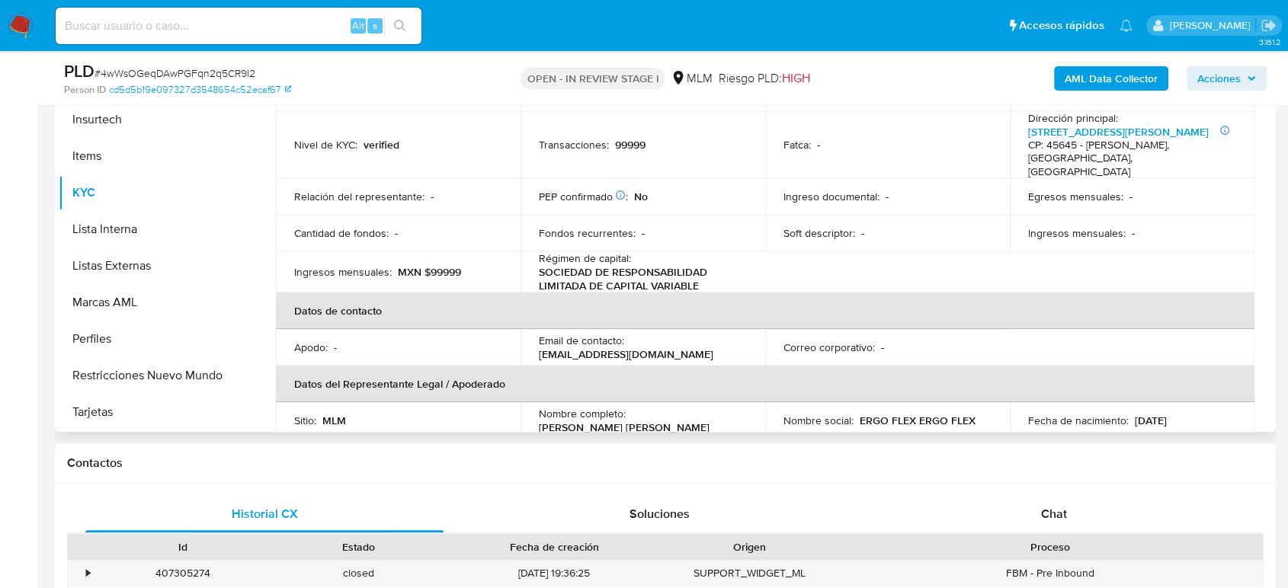
scroll to position [254, 0]
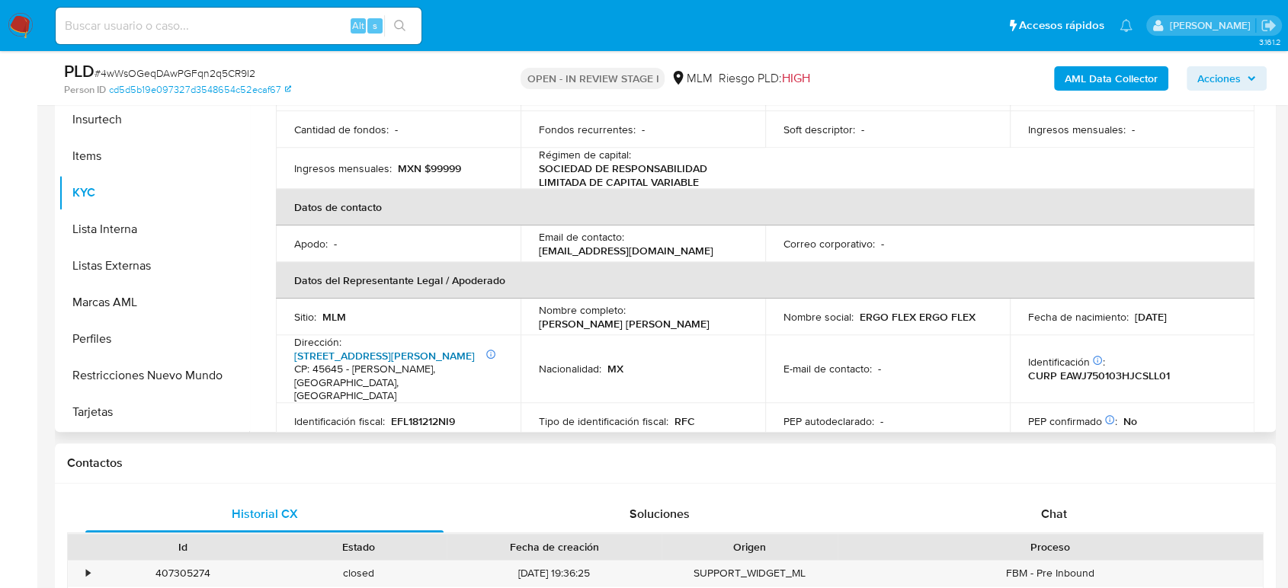
click at [408, 348] on link "[STREET_ADDRESS][PERSON_NAME]" at bounding box center [384, 355] width 181 height 15
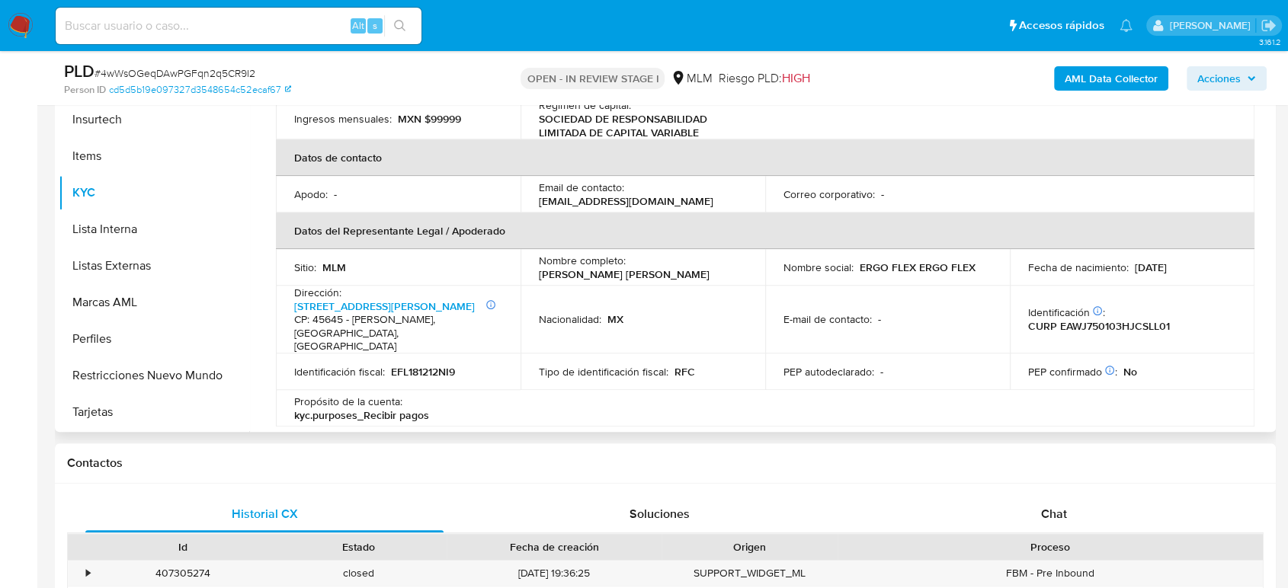
scroll to position [423, 0]
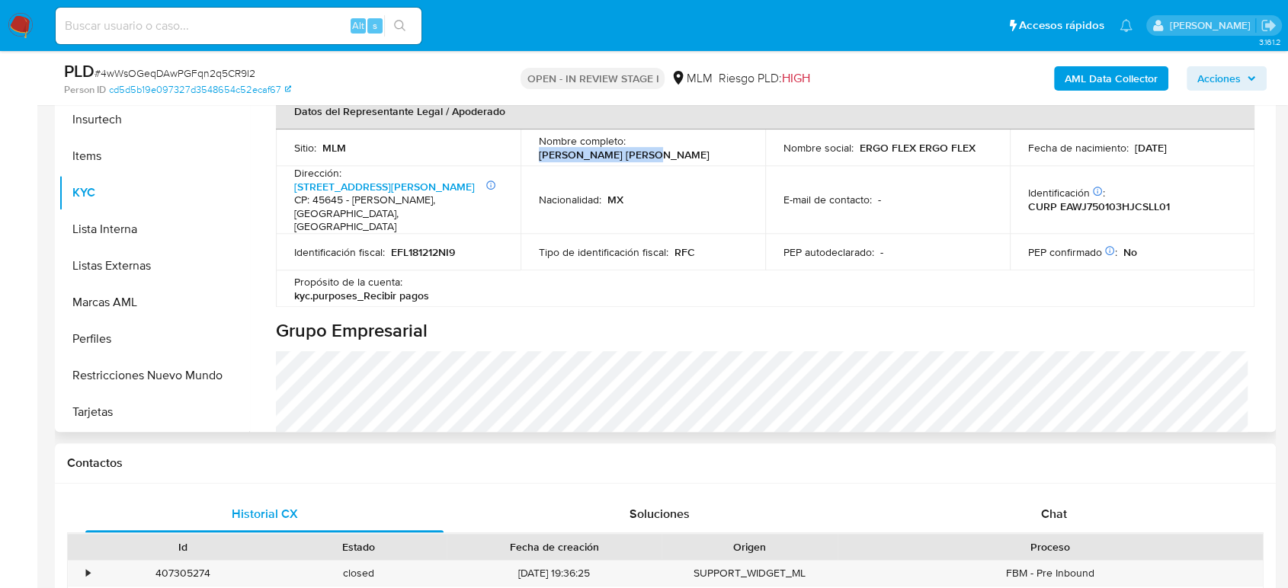
drag, startPoint x: 732, startPoint y: 137, endPoint x: 632, endPoint y: 140, distance: 100.6
click at [632, 140] on div "Nombre completo : Julio Estrada Wolker" at bounding box center [643, 147] width 208 height 27
copy p "[PERSON_NAME] [PERSON_NAME]"
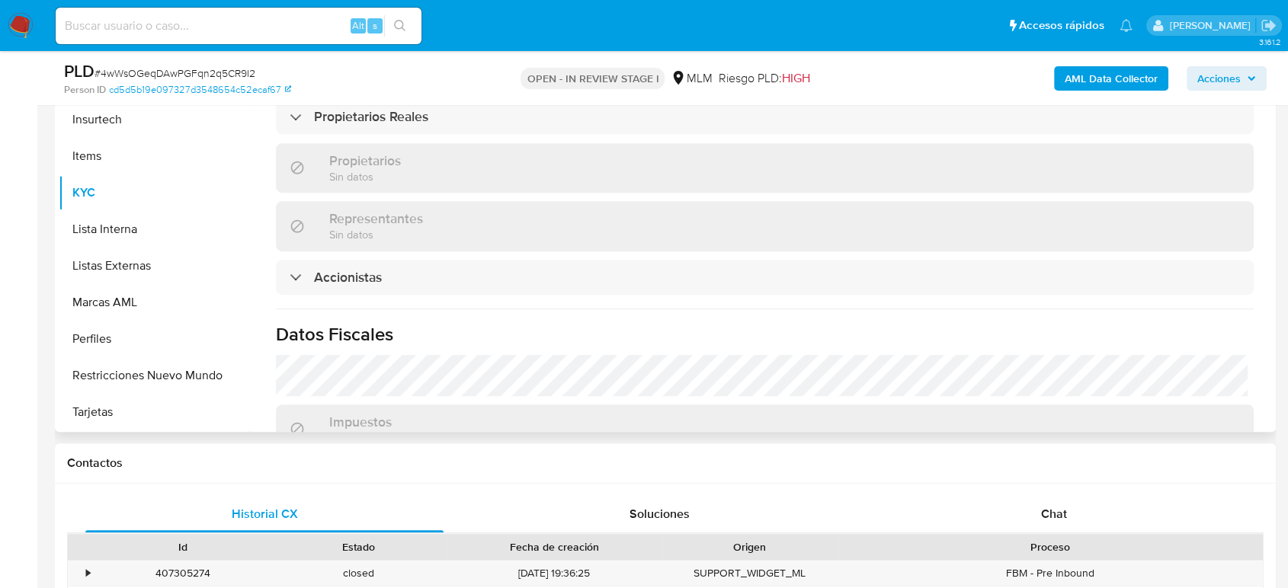
scroll to position [846, 0]
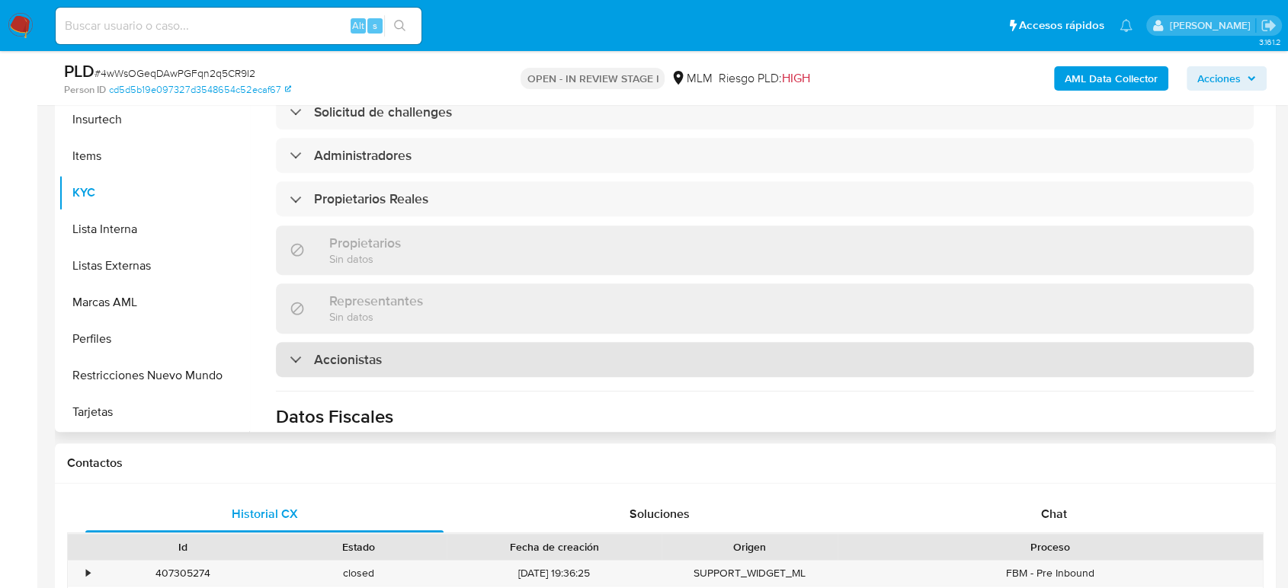
click at [379, 351] on h3 "Accionistas" at bounding box center [348, 359] width 68 height 17
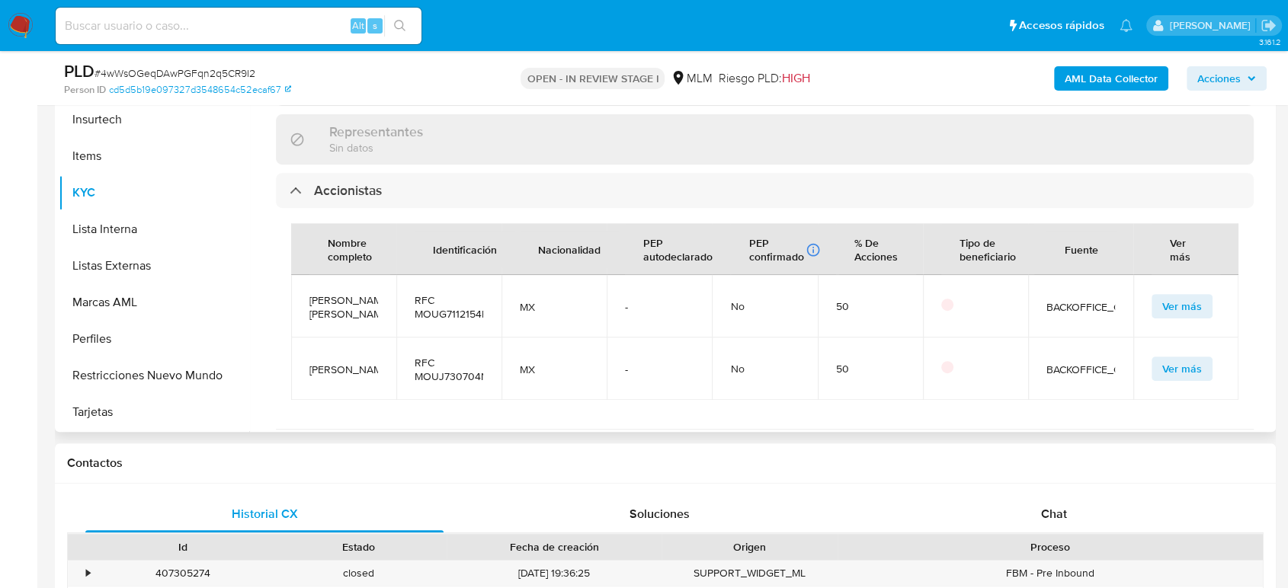
scroll to position [0, 0]
drag, startPoint x: 339, startPoint y: 322, endPoint x: 308, endPoint y: 277, distance: 54.1
click at [308, 277] on td "Gilberto Arturo Moncada Uribe" at bounding box center [343, 306] width 105 height 62
copy span "Gilberto Arturo Moncada Uribe"
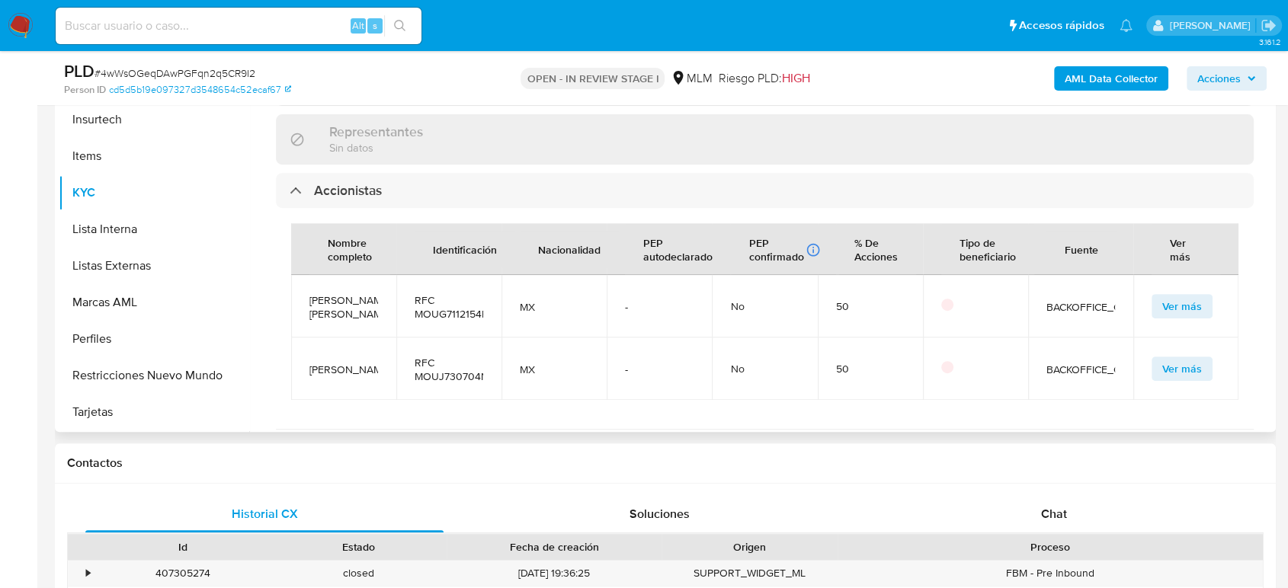
drag, startPoint x: 349, startPoint y: 361, endPoint x: 309, endPoint y: 336, distance: 47.6
click at [309, 363] on span "Jorge Moncada Uribe" at bounding box center [343, 370] width 69 height 14
copy span "Jorge Moncada Uribe"
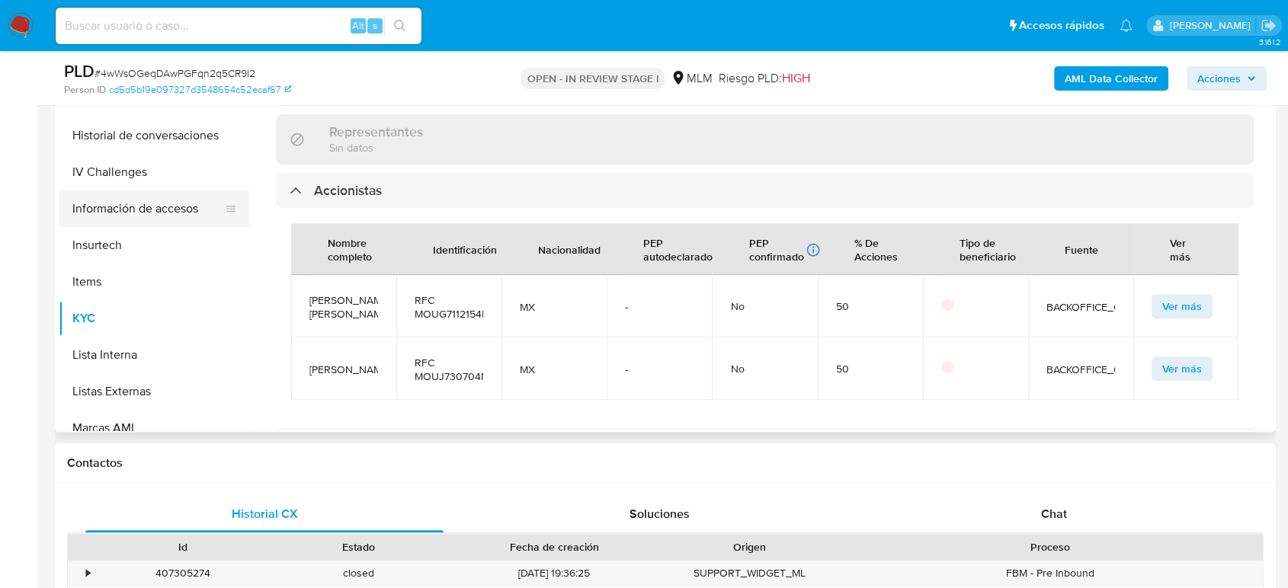
scroll to position [463, 0]
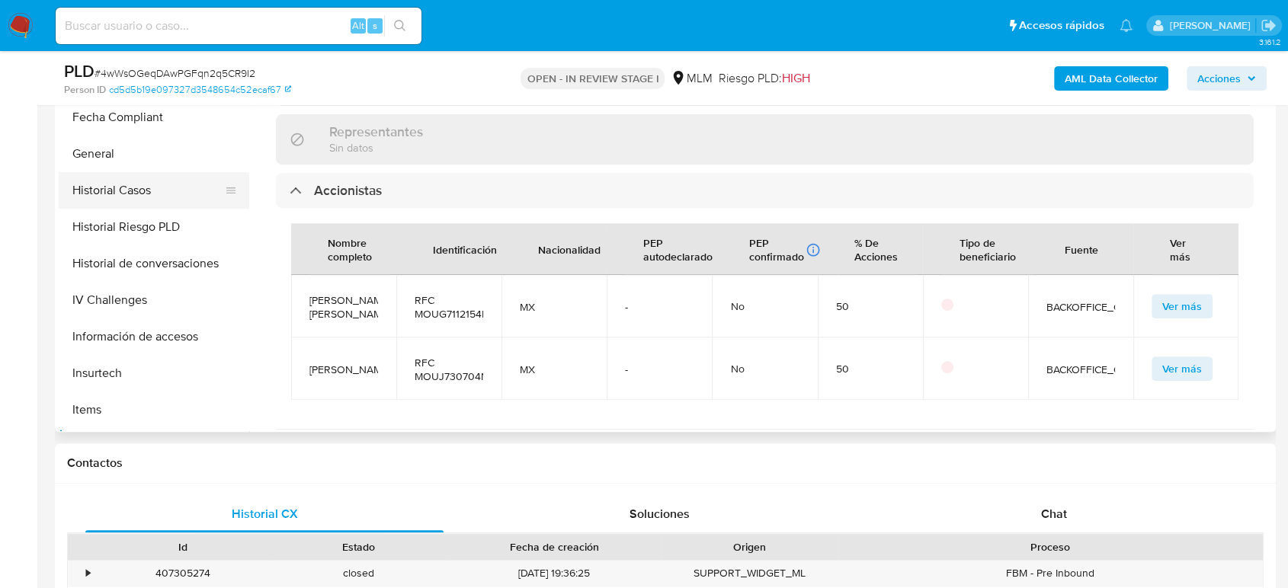
click at [120, 190] on button "Historial Casos" at bounding box center [148, 190] width 178 height 37
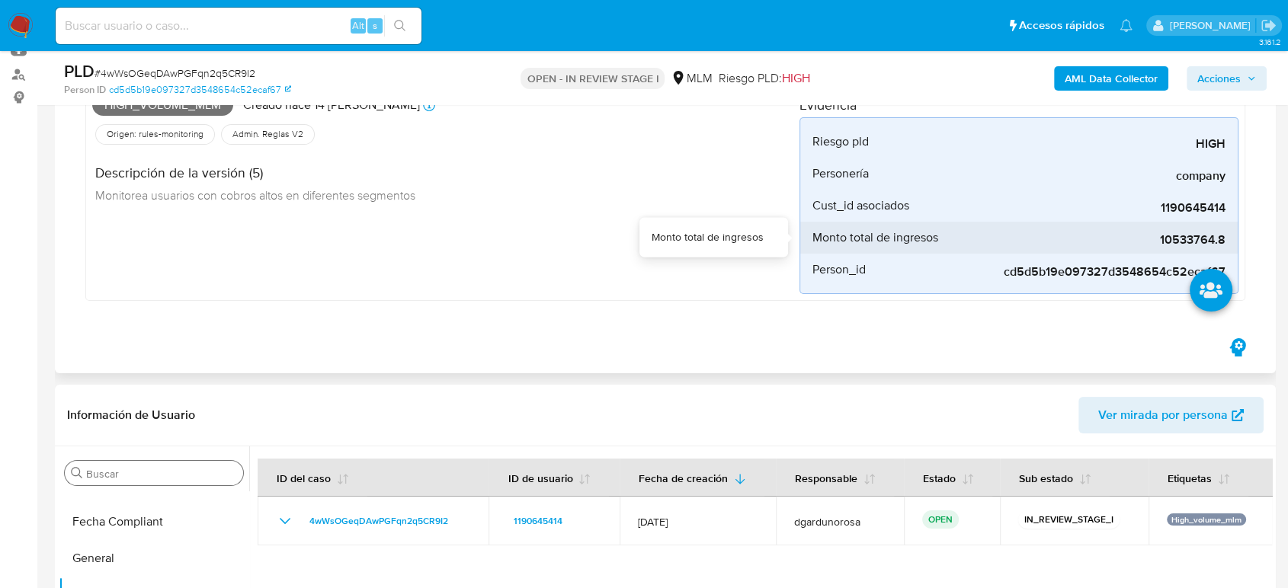
scroll to position [0, 0]
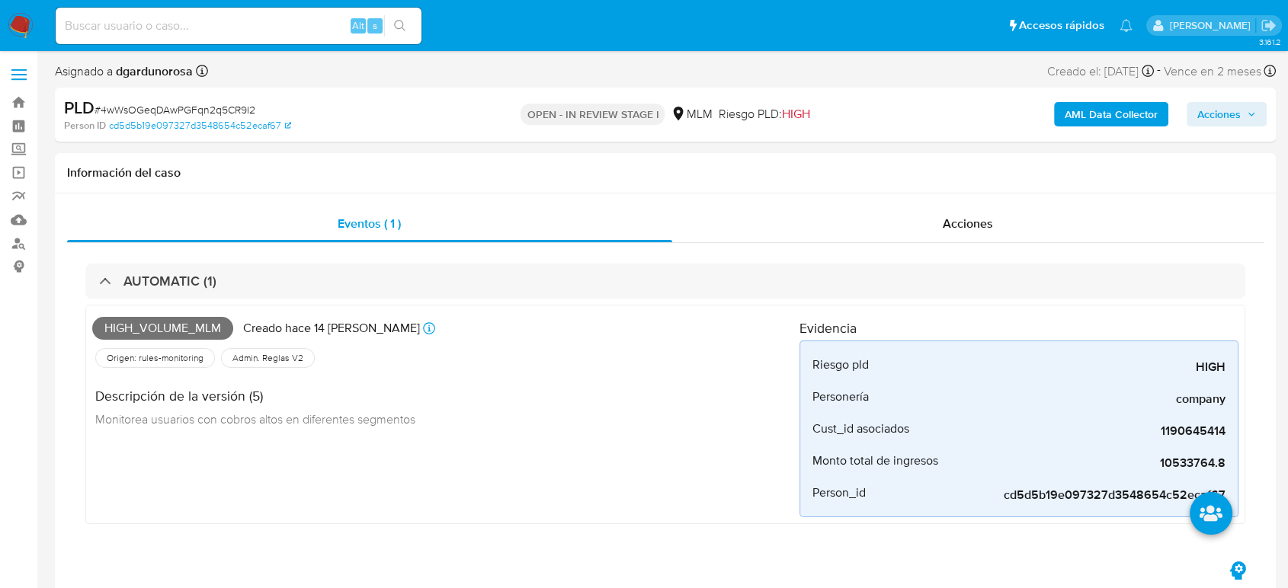
click at [1240, 121] on span "Acciones" at bounding box center [1218, 114] width 43 height 24
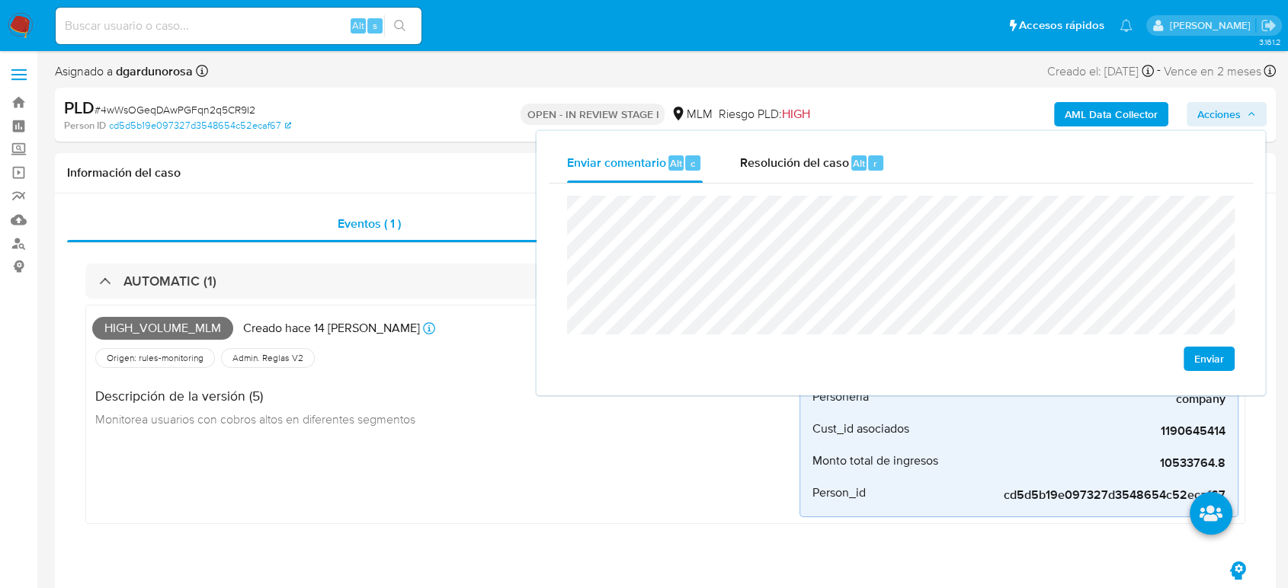
click at [1216, 358] on span "Enviar" at bounding box center [1209, 358] width 30 height 21
click at [349, 498] on div "High_volume_mlm Creado hace 14 días Creado: 12/09/2025 03:05:40 Origen: rules-m…" at bounding box center [445, 415] width 707 height 206
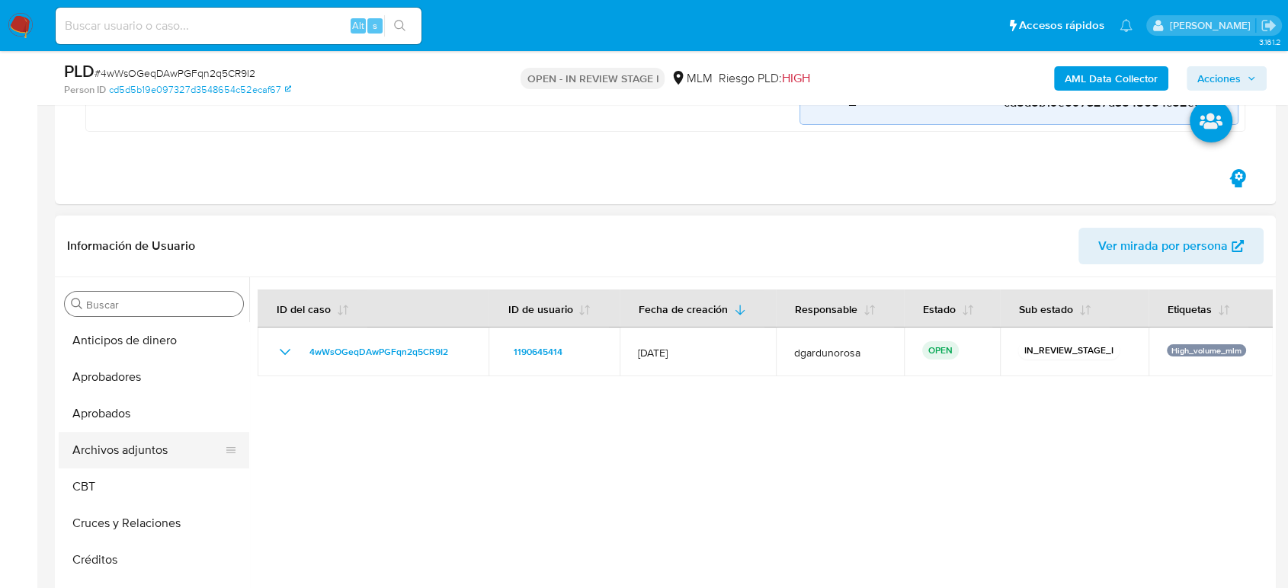
click at [153, 458] on button "Archivos adjuntos" at bounding box center [148, 450] width 178 height 37
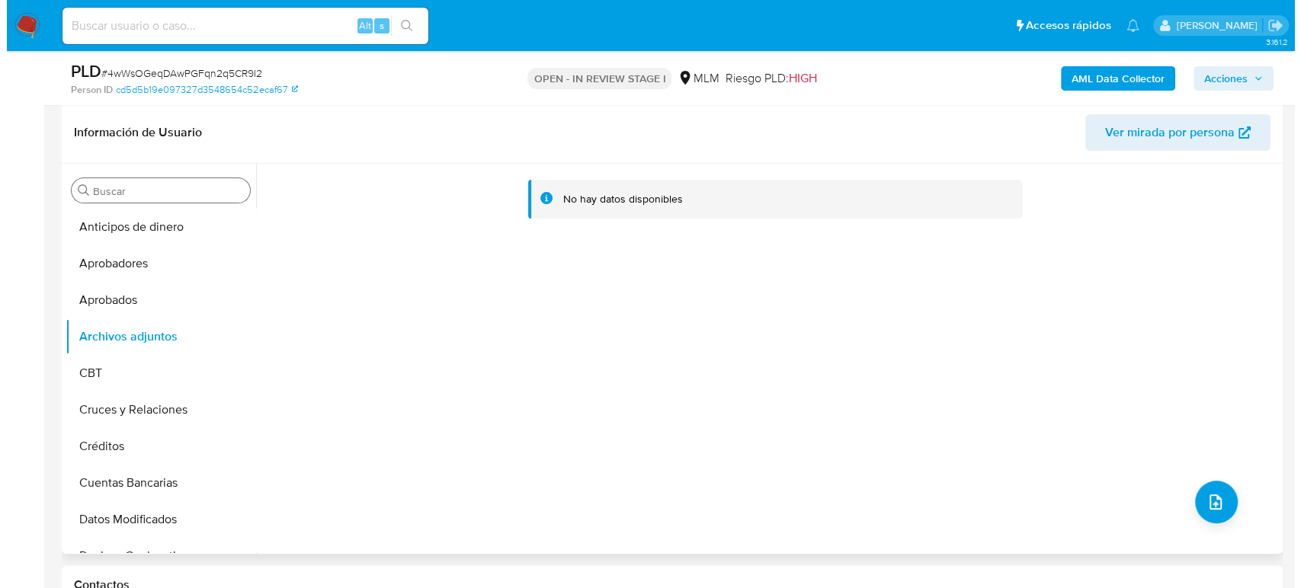
scroll to position [423, 0]
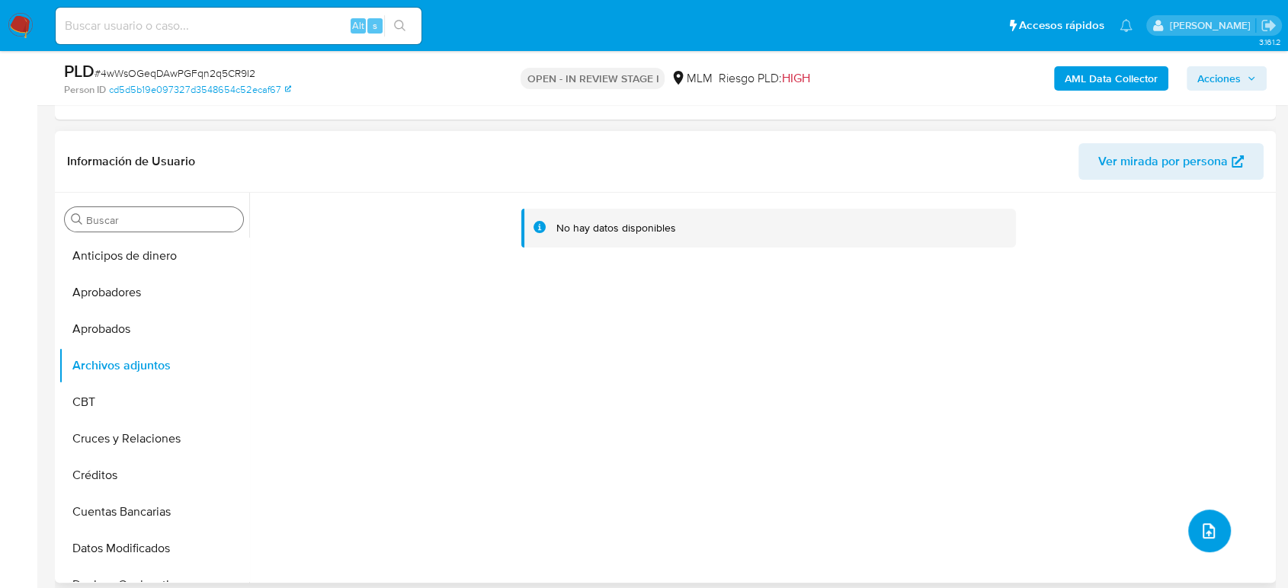
click at [1199, 540] on icon "upload-file" at bounding box center [1208, 531] width 18 height 18
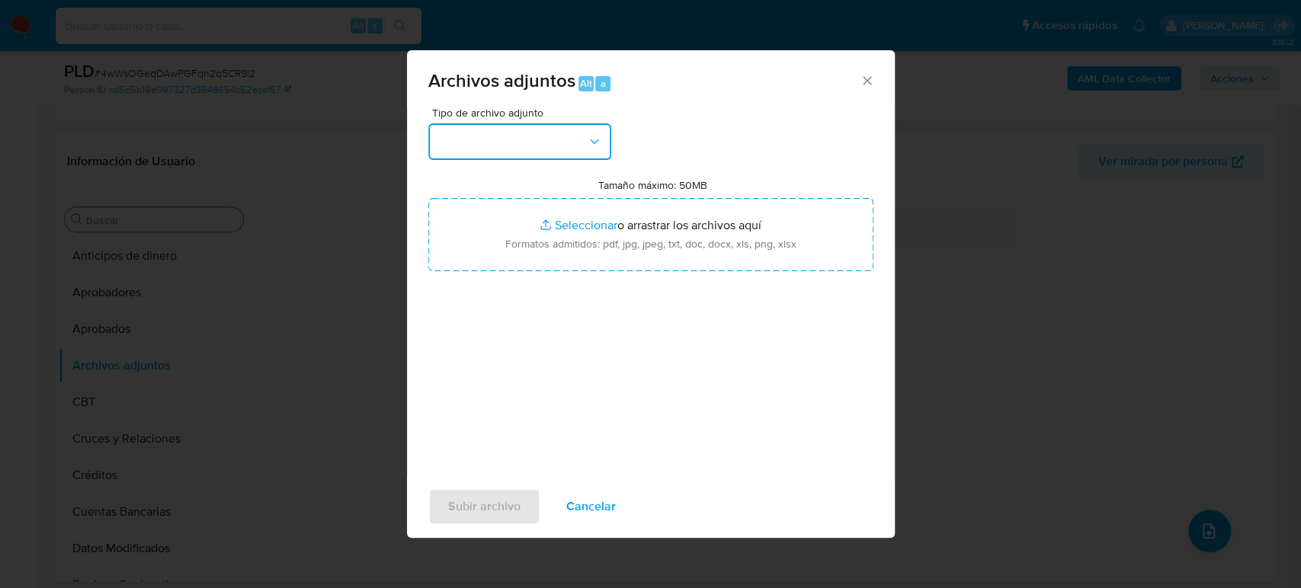
click at [563, 152] on button "button" at bounding box center [519, 141] width 183 height 37
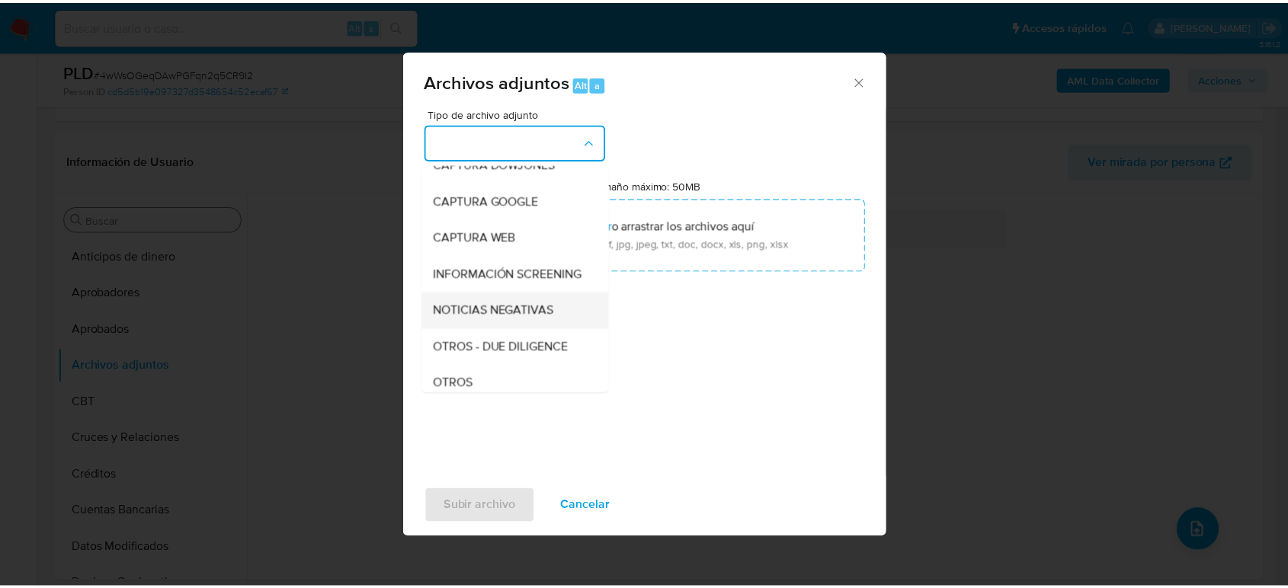
scroll to position [85, 0]
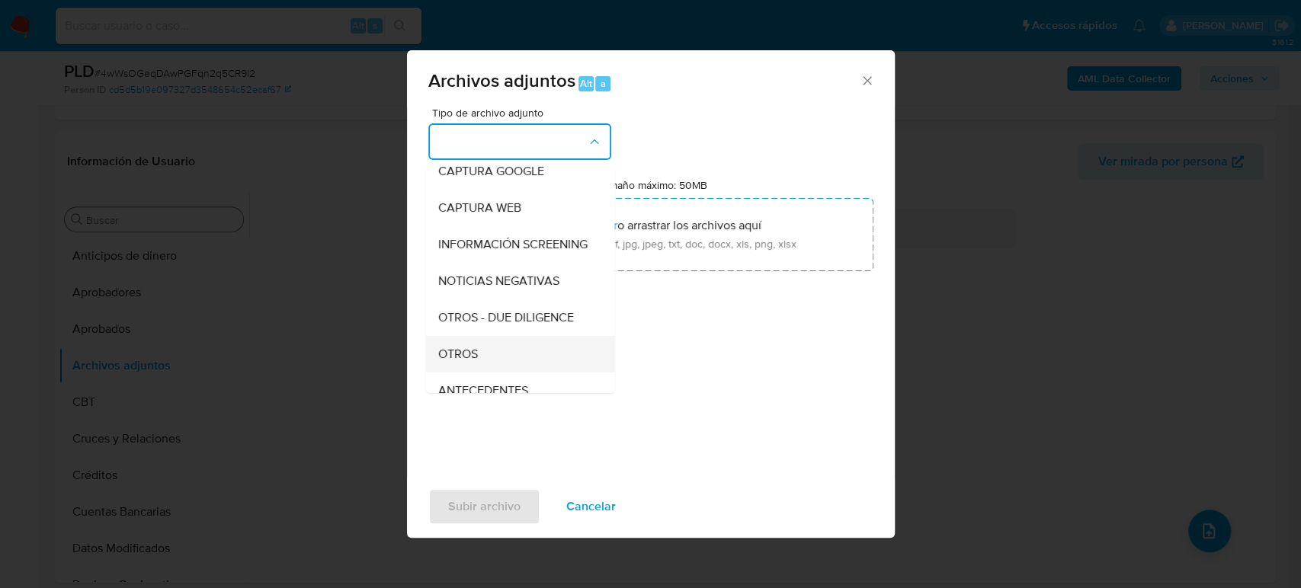
click at [489, 359] on div "OTROS" at bounding box center [514, 354] width 155 height 37
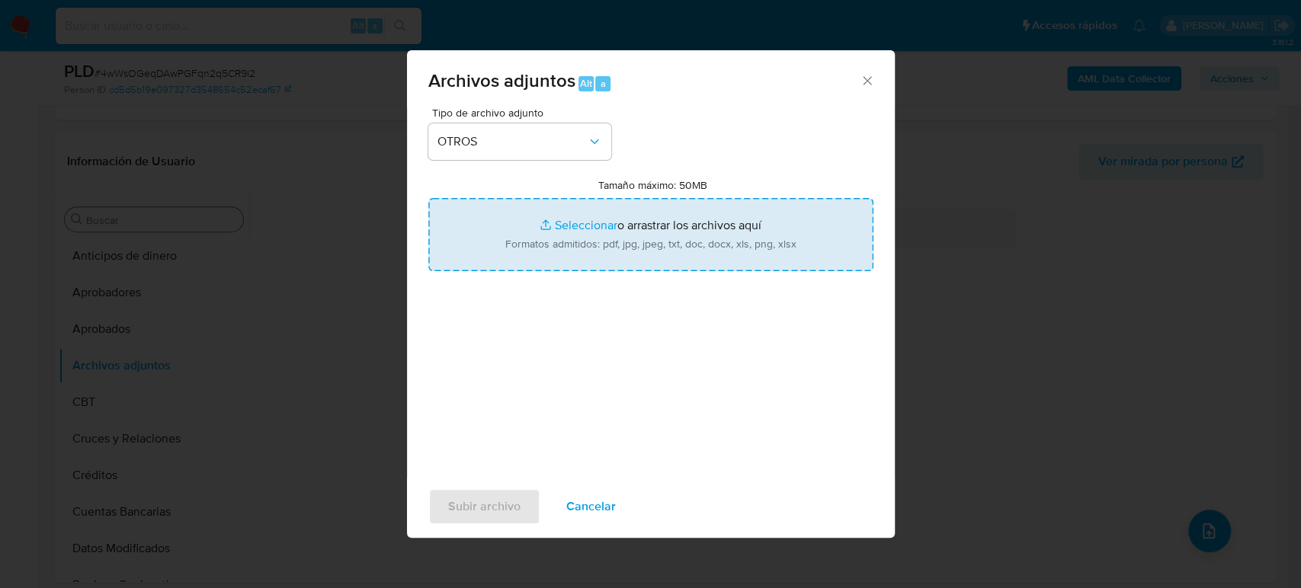
type input "C:\fakepath\1190645414_Ergo Flex_Septiembre2025.pdf"
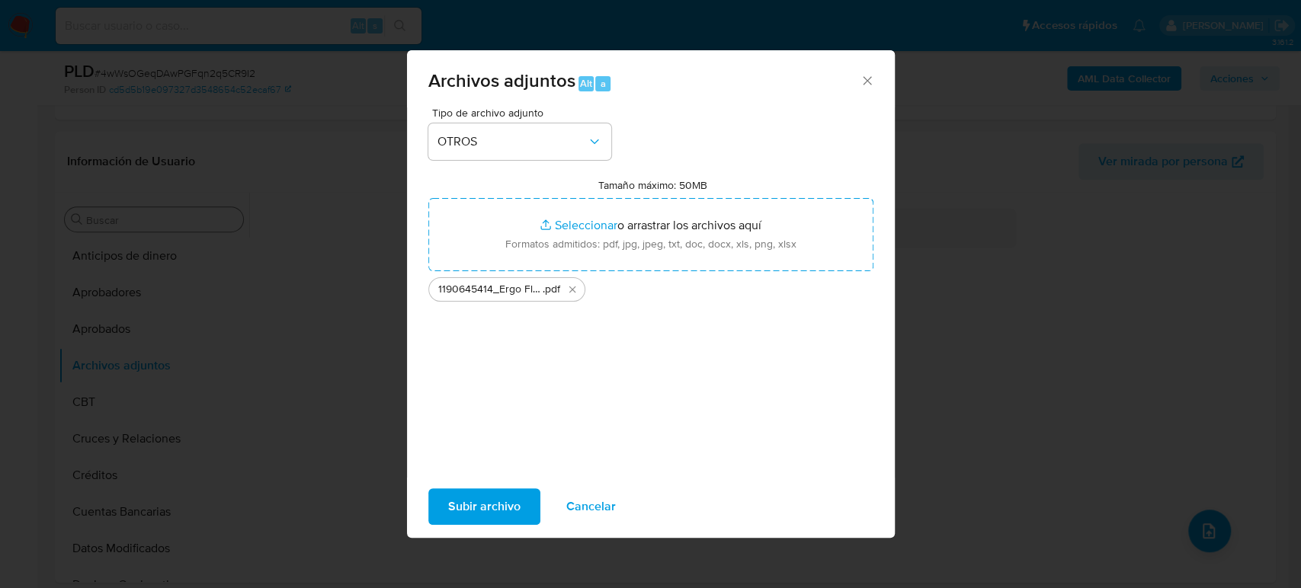
click at [486, 506] on span "Subir archivo" at bounding box center [484, 507] width 72 height 34
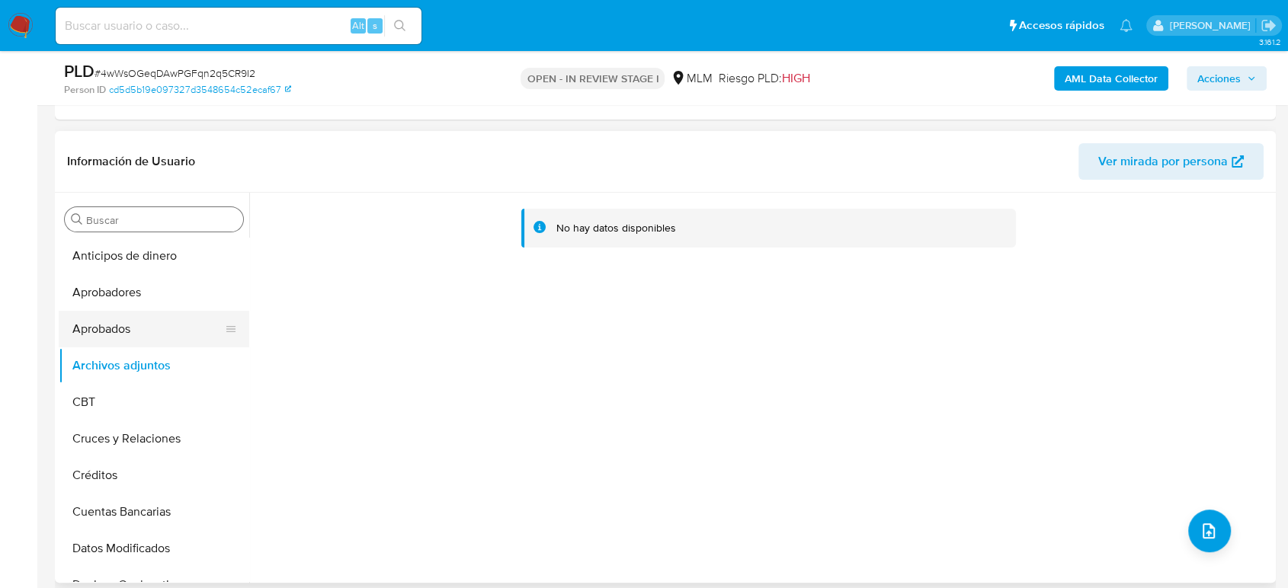
click at [127, 326] on button "Aprobados" at bounding box center [148, 329] width 178 height 37
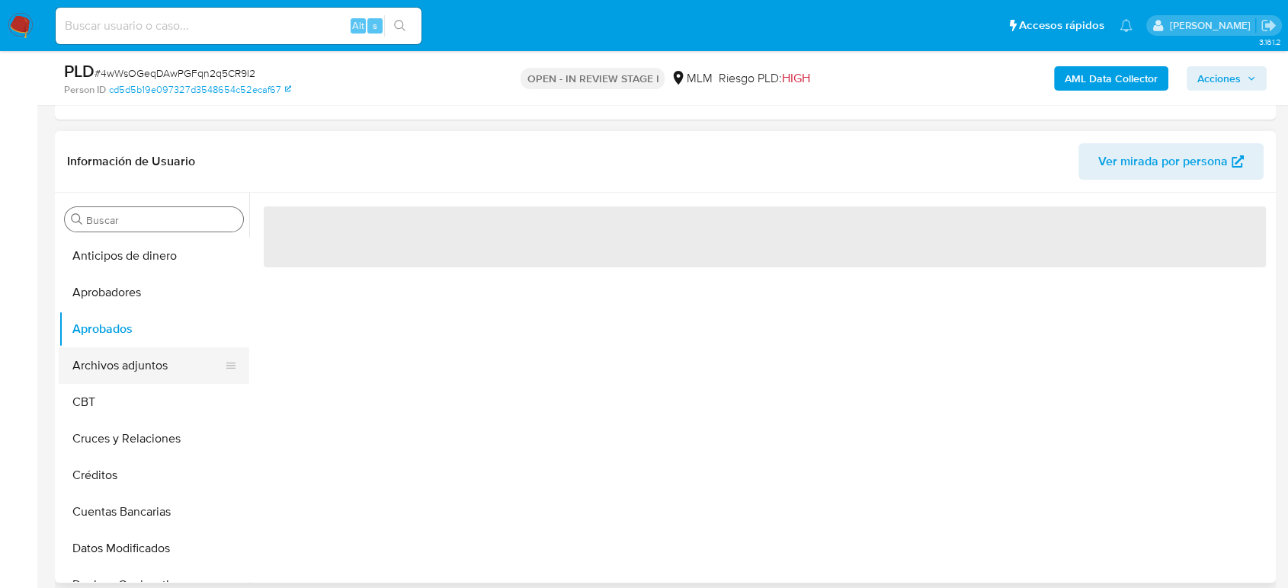
drag, startPoint x: 130, startPoint y: 347, endPoint x: 132, endPoint y: 361, distance: 13.8
click at [130, 349] on button "Archivos adjuntos" at bounding box center [148, 365] width 178 height 37
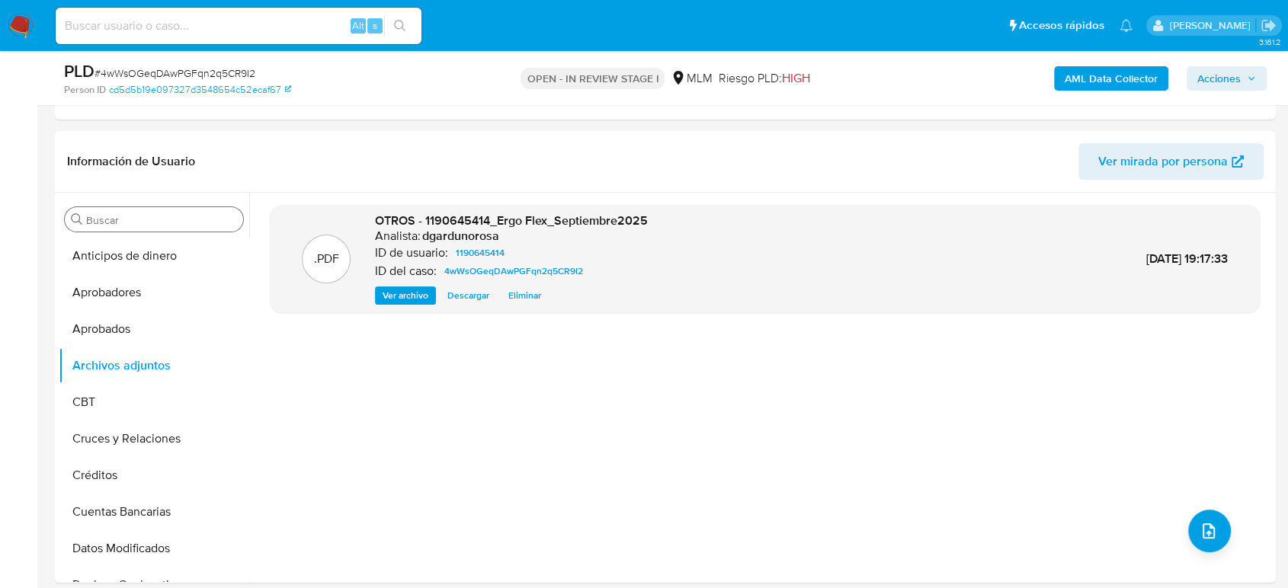
click at [1214, 75] on span "Acciones" at bounding box center [1218, 78] width 43 height 24
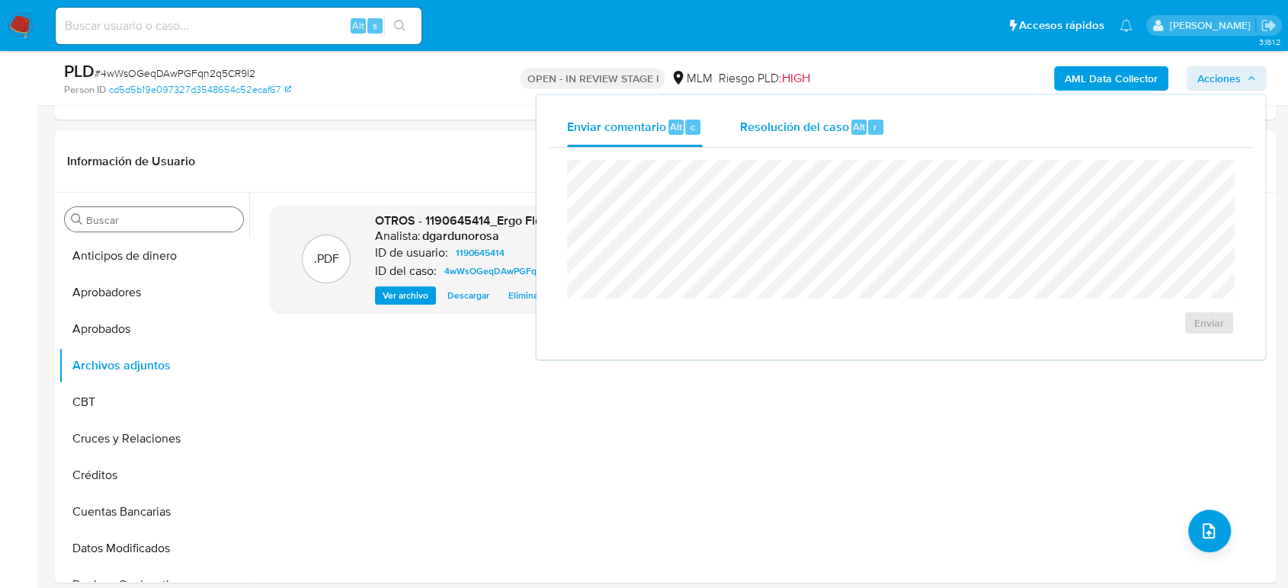
click at [792, 118] on span "Resolución del caso" at bounding box center [793, 126] width 109 height 18
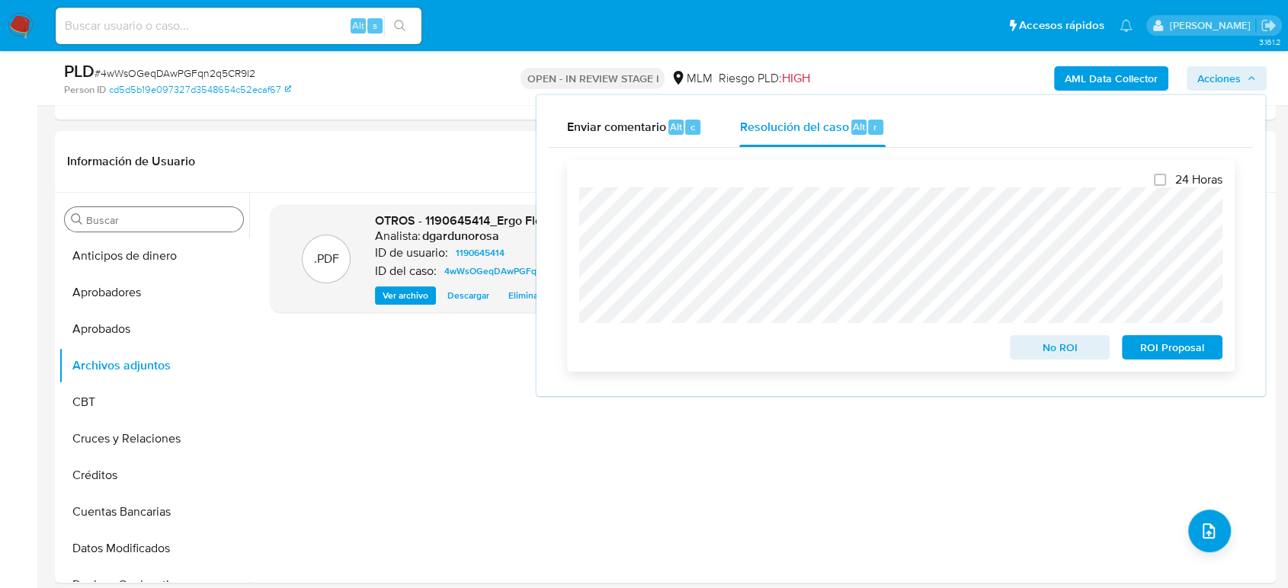
click at [1055, 347] on span "No ROI" at bounding box center [1059, 347] width 79 height 21
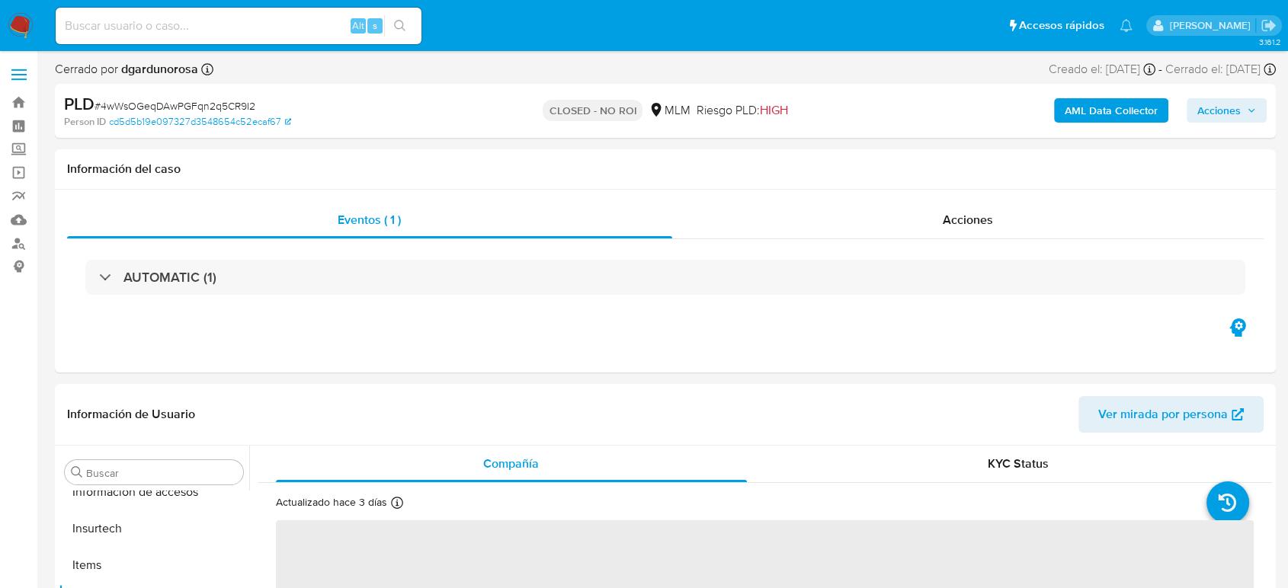
scroll to position [717, 0]
select select "10"
